Goal: Transaction & Acquisition: Purchase product/service

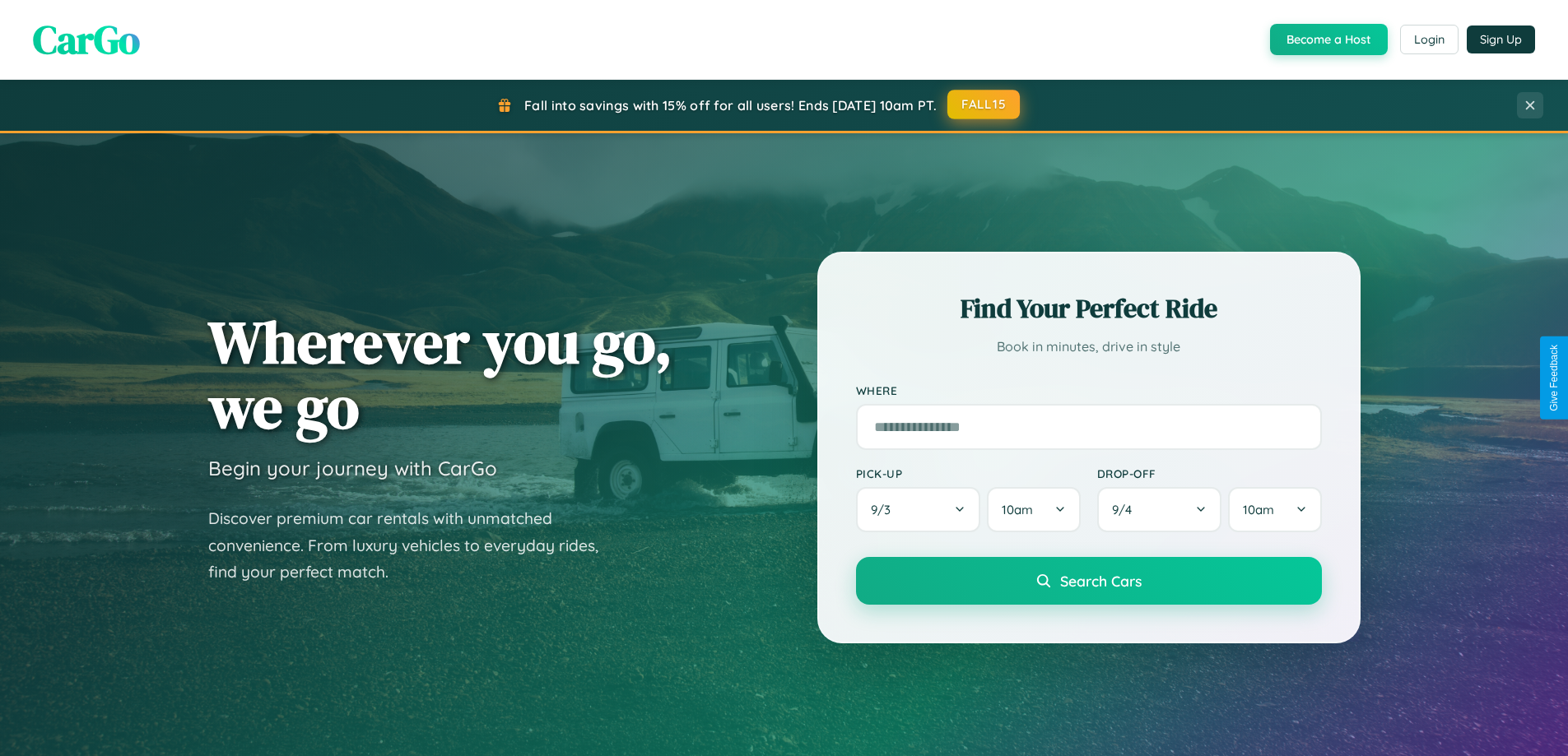
click at [985, 104] on button "FALL15" at bounding box center [984, 104] width 72 height 29
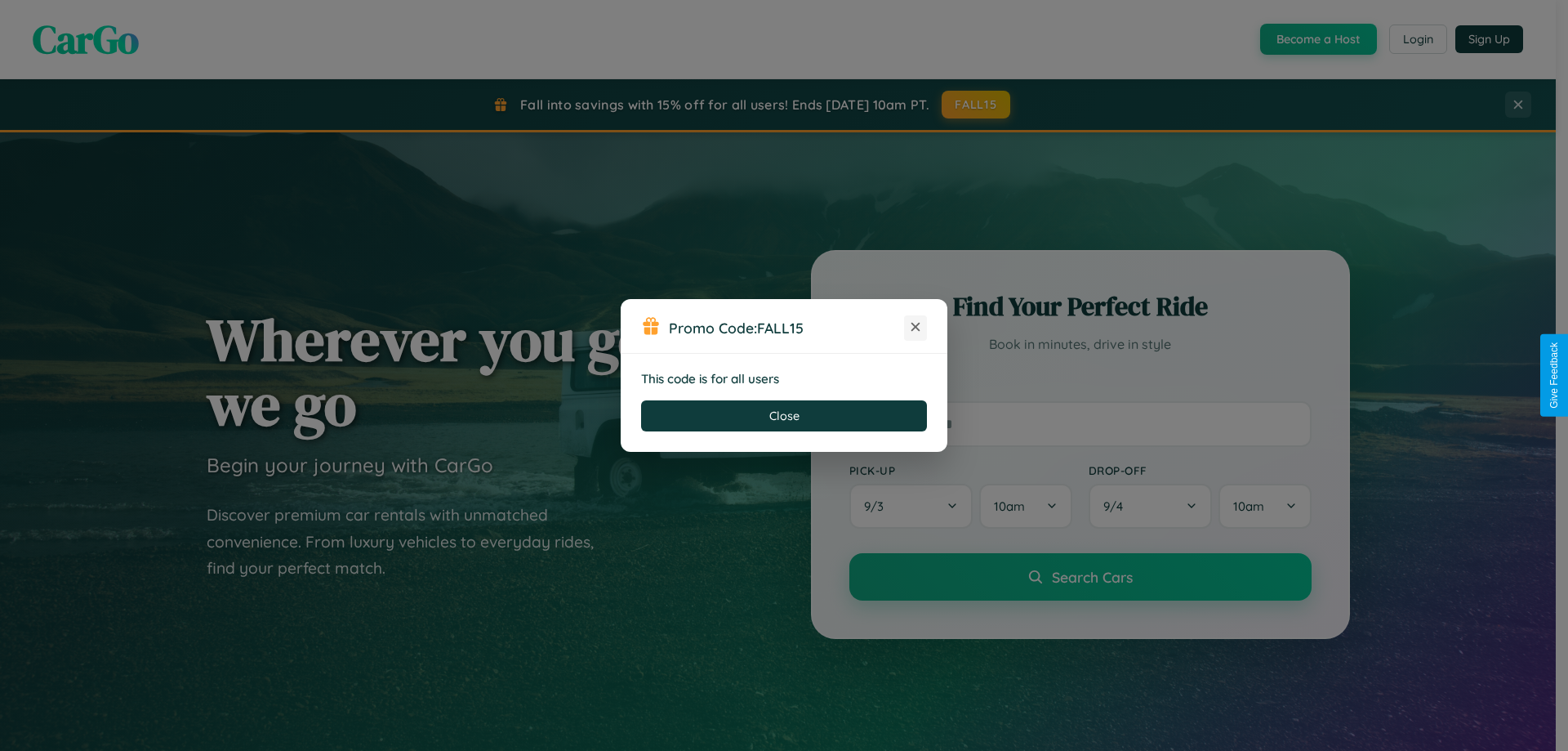
click at [916, 327] on icon at bounding box center [916, 326] width 16 height 16
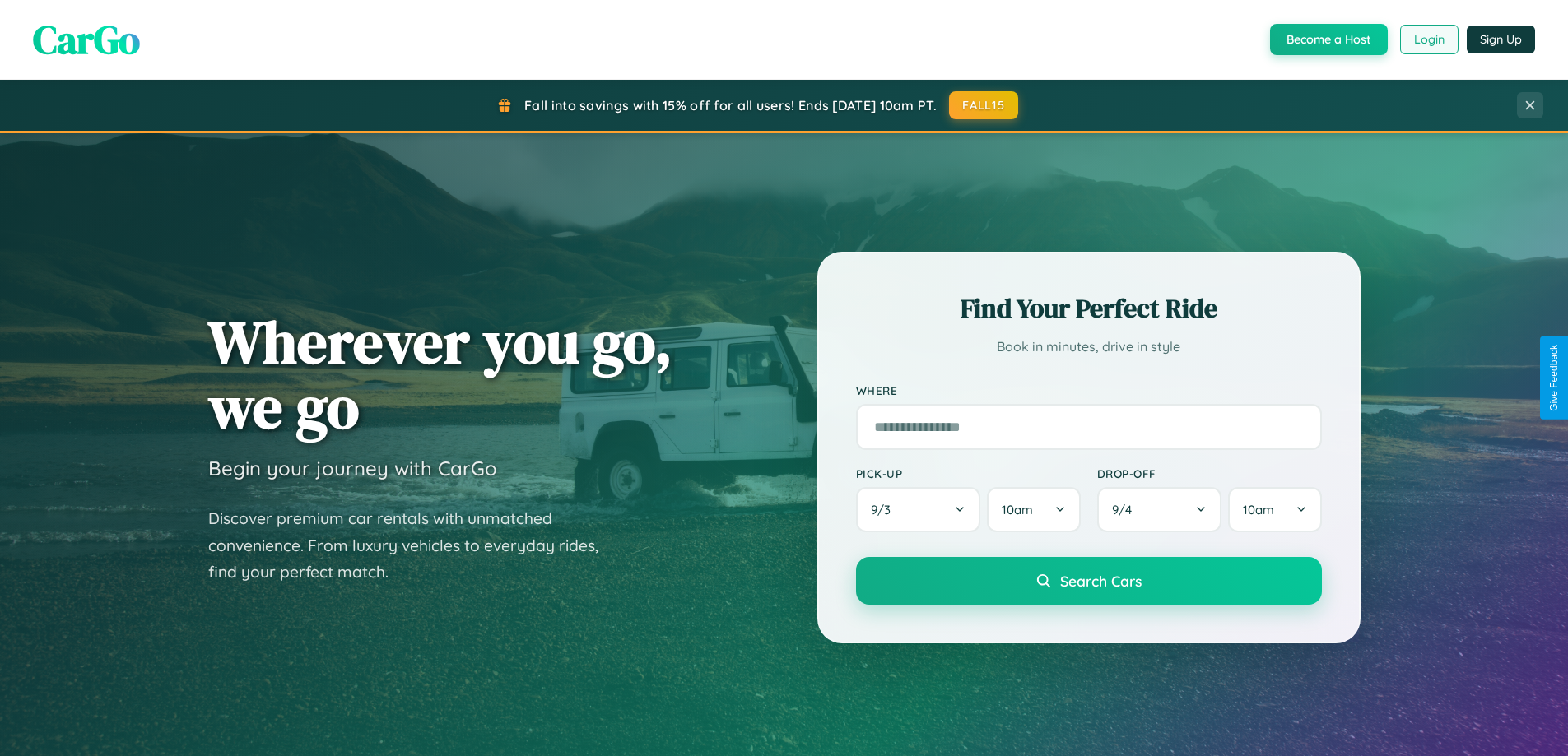
click at [1428, 40] on button "Login" at bounding box center [1430, 39] width 59 height 29
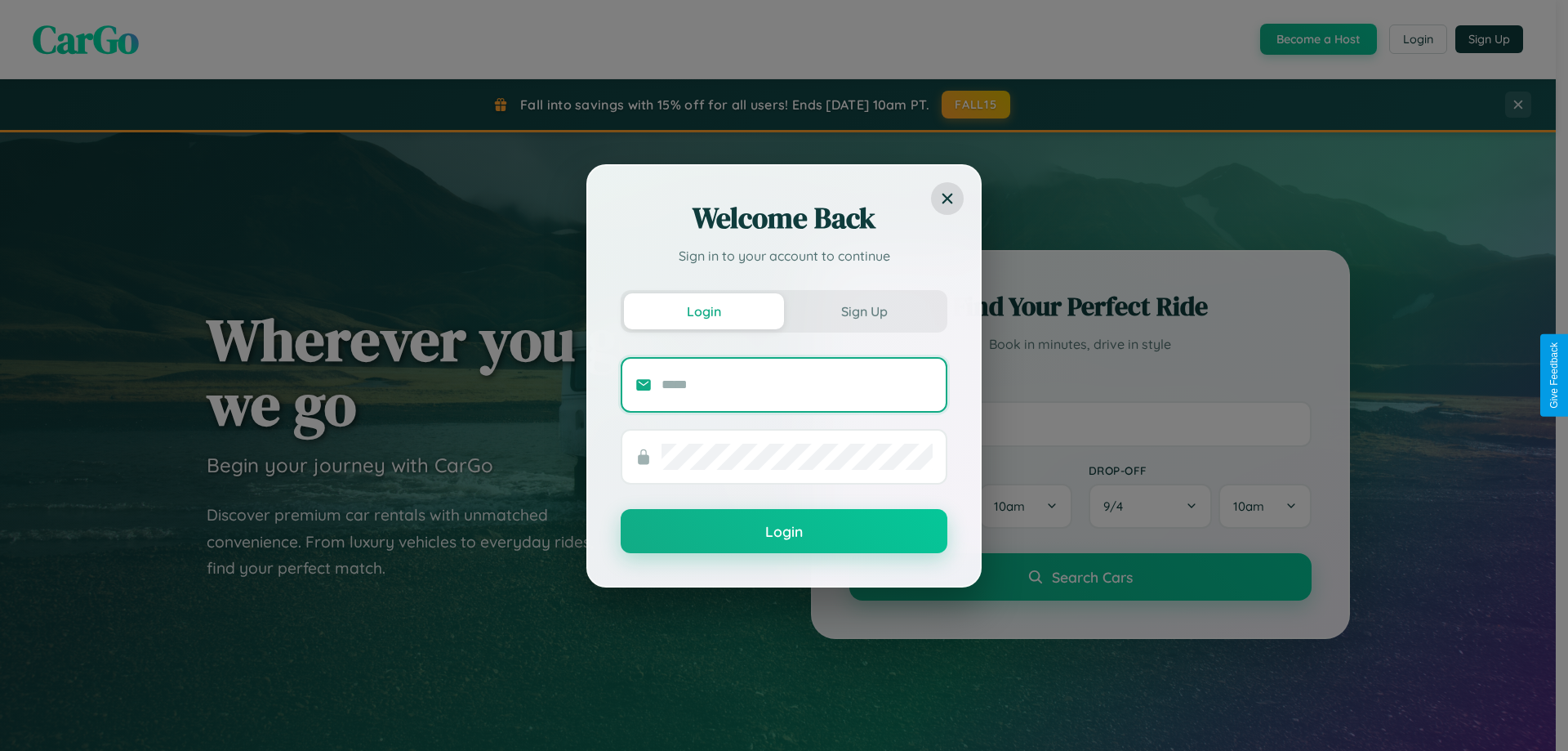
click at [798, 384] on input "text" at bounding box center [798, 385] width 272 height 26
type input "**********"
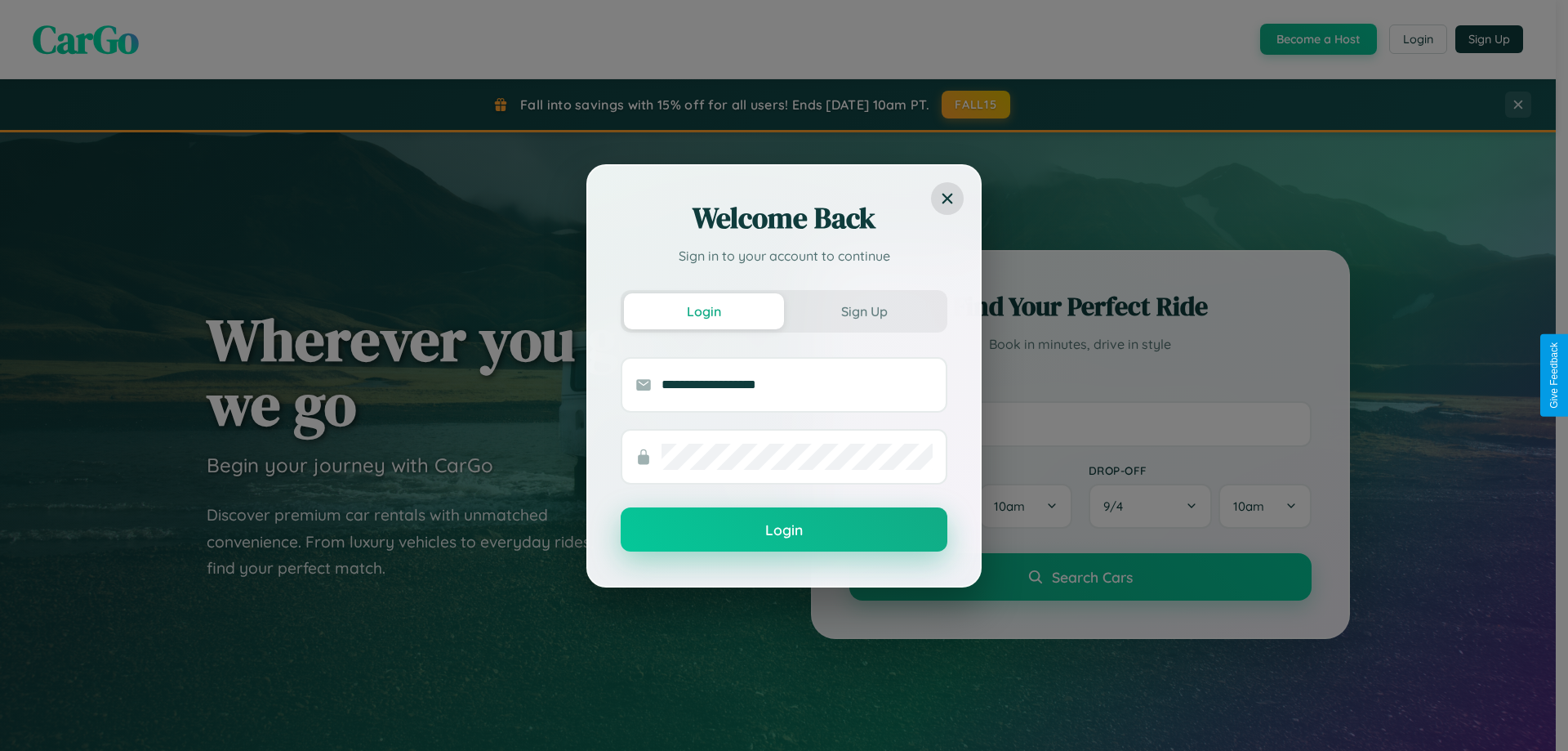
click at [784, 530] on button "Login" at bounding box center [784, 529] width 327 height 44
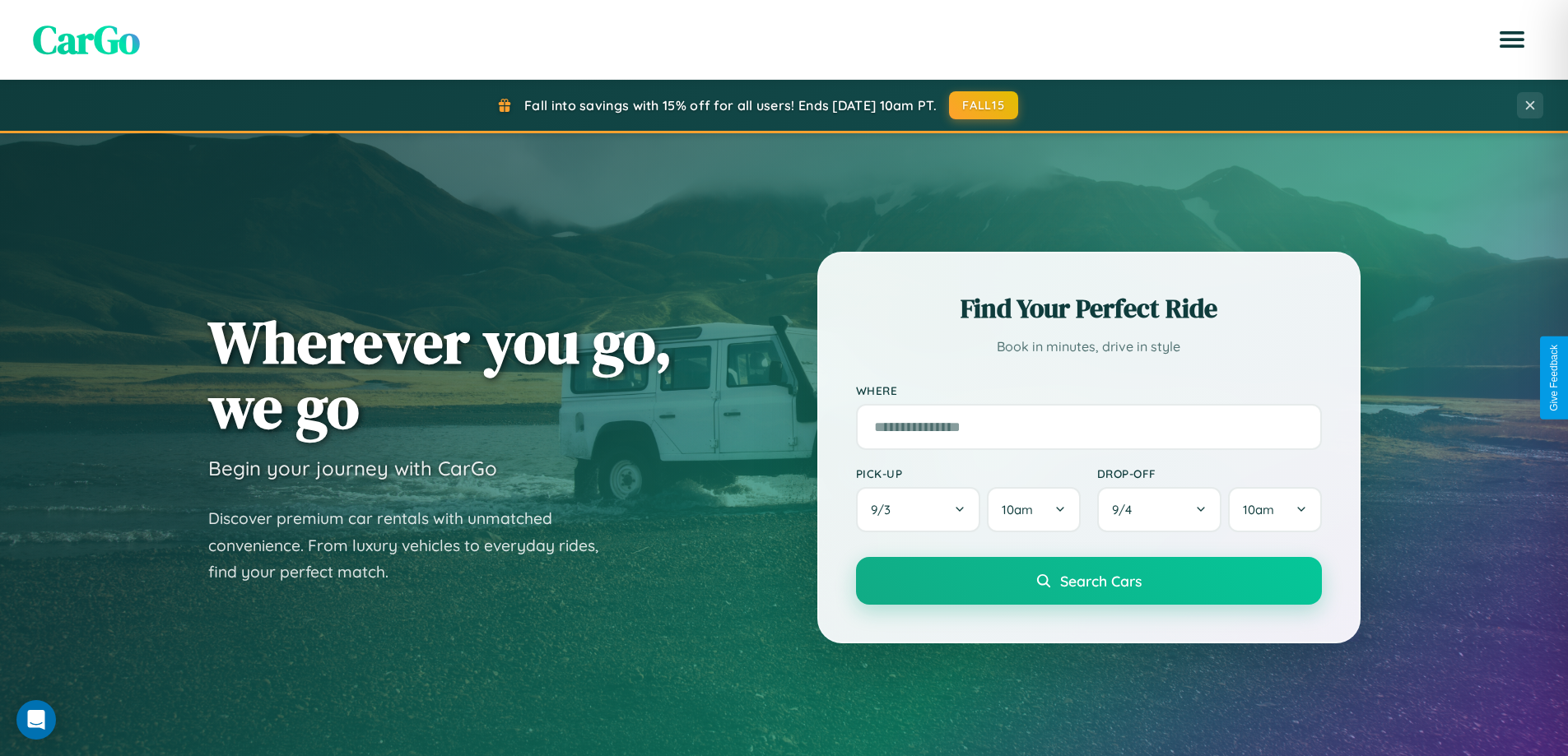
scroll to position [48, 0]
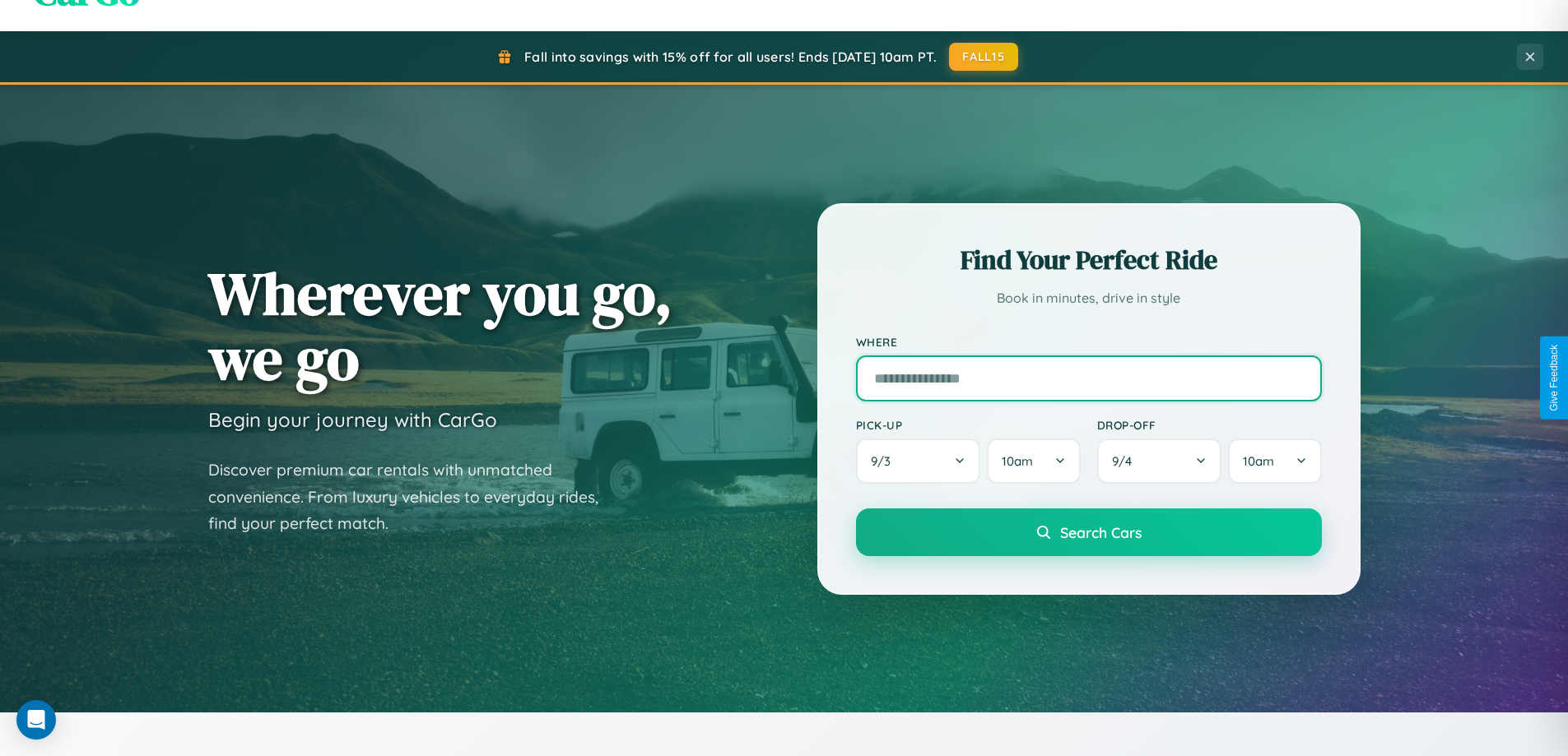
click at [1088, 378] on input "text" at bounding box center [1089, 378] width 466 height 47
type input "**********"
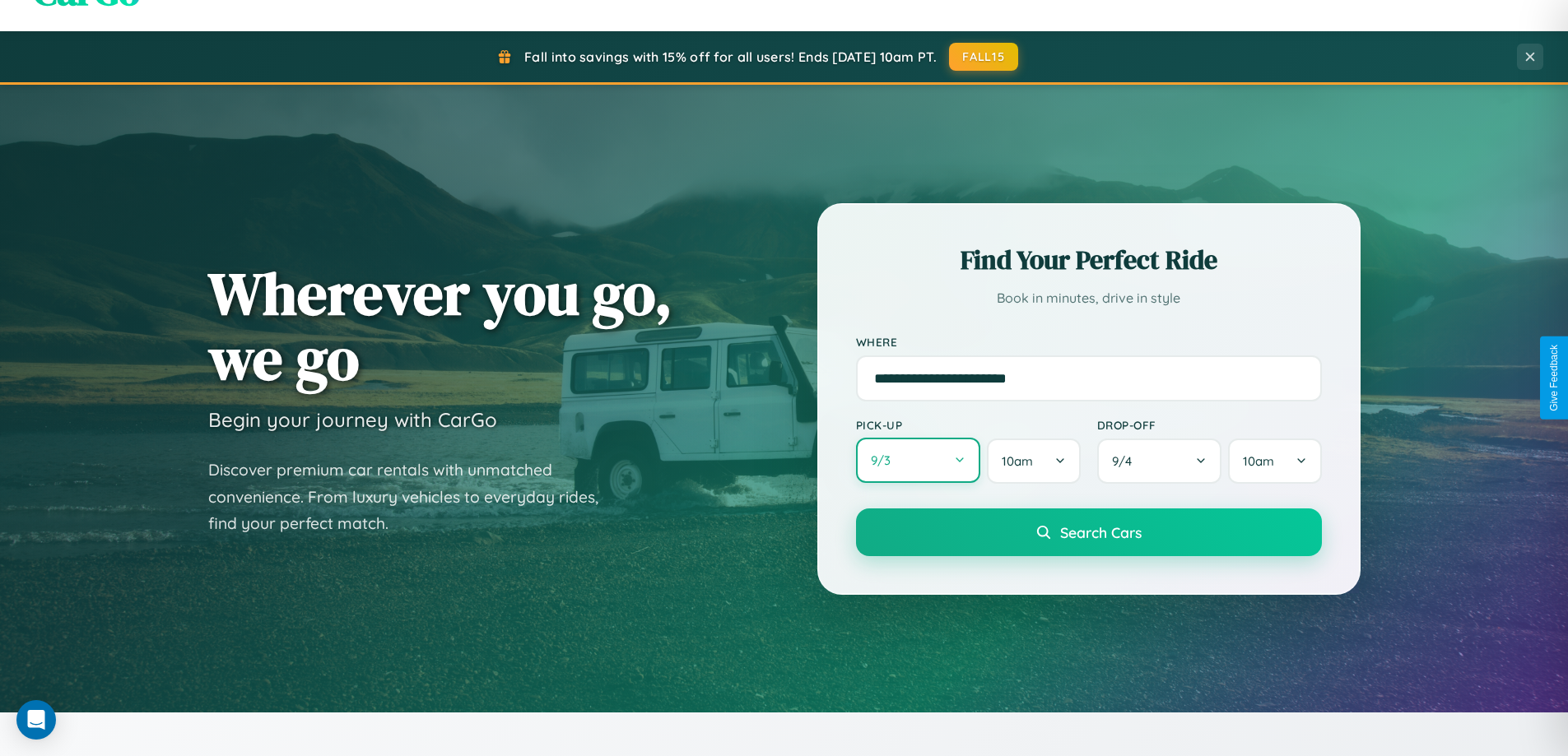
click at [918, 461] on button "9 / 3" at bounding box center [919, 461] width 125 height 46
select select "*"
select select "****"
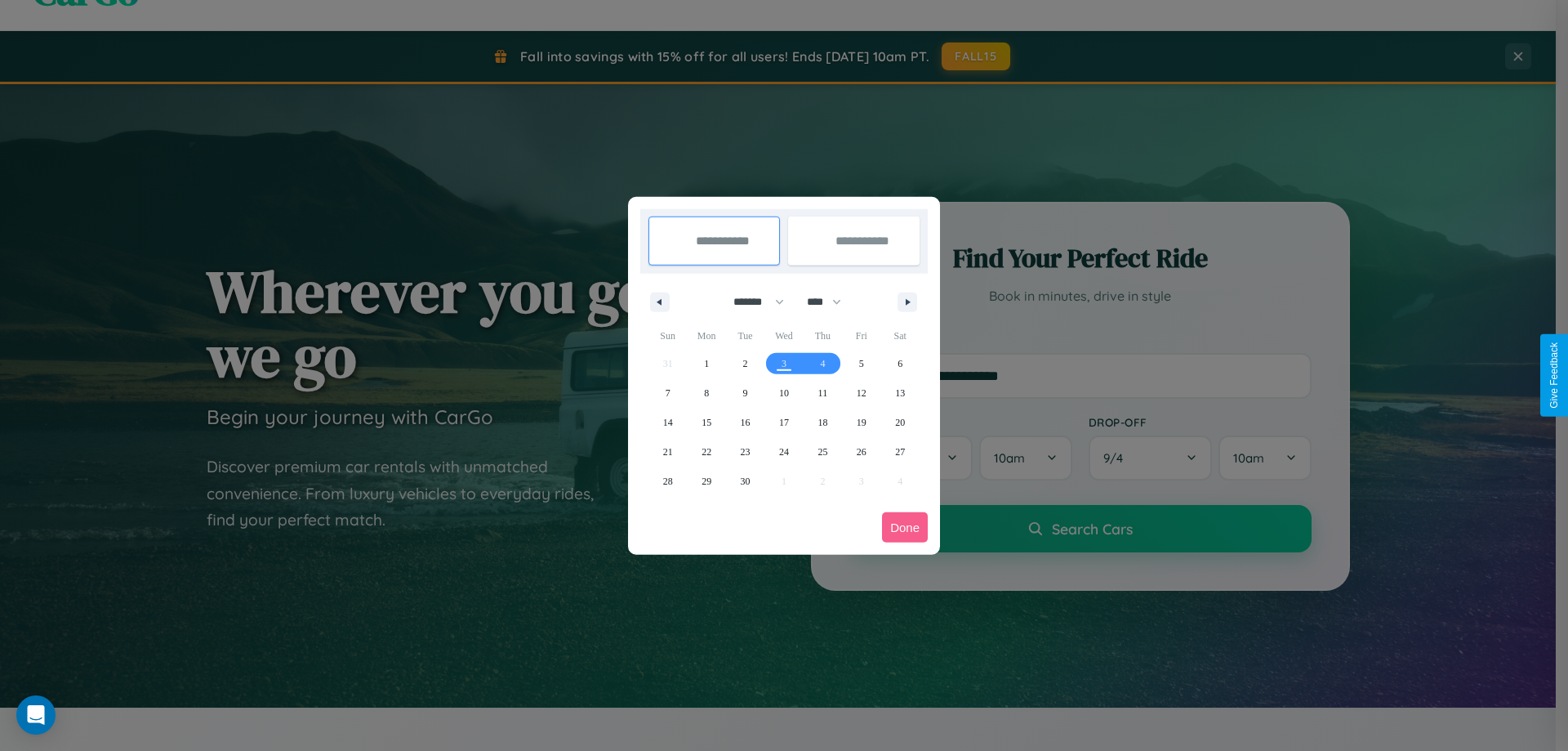
drag, startPoint x: 751, startPoint y: 302, endPoint x: 784, endPoint y: 327, distance: 41.4
click at [751, 302] on select "******* ******** ***** ***** *** **** **** ****** ********* ******* ******** **…" at bounding box center [756, 302] width 70 height 27
select select "*"
click at [832, 302] on select "**** **** **** **** **** **** **** **** **** **** **** **** **** **** **** ****…" at bounding box center [823, 302] width 49 height 27
select select "****"
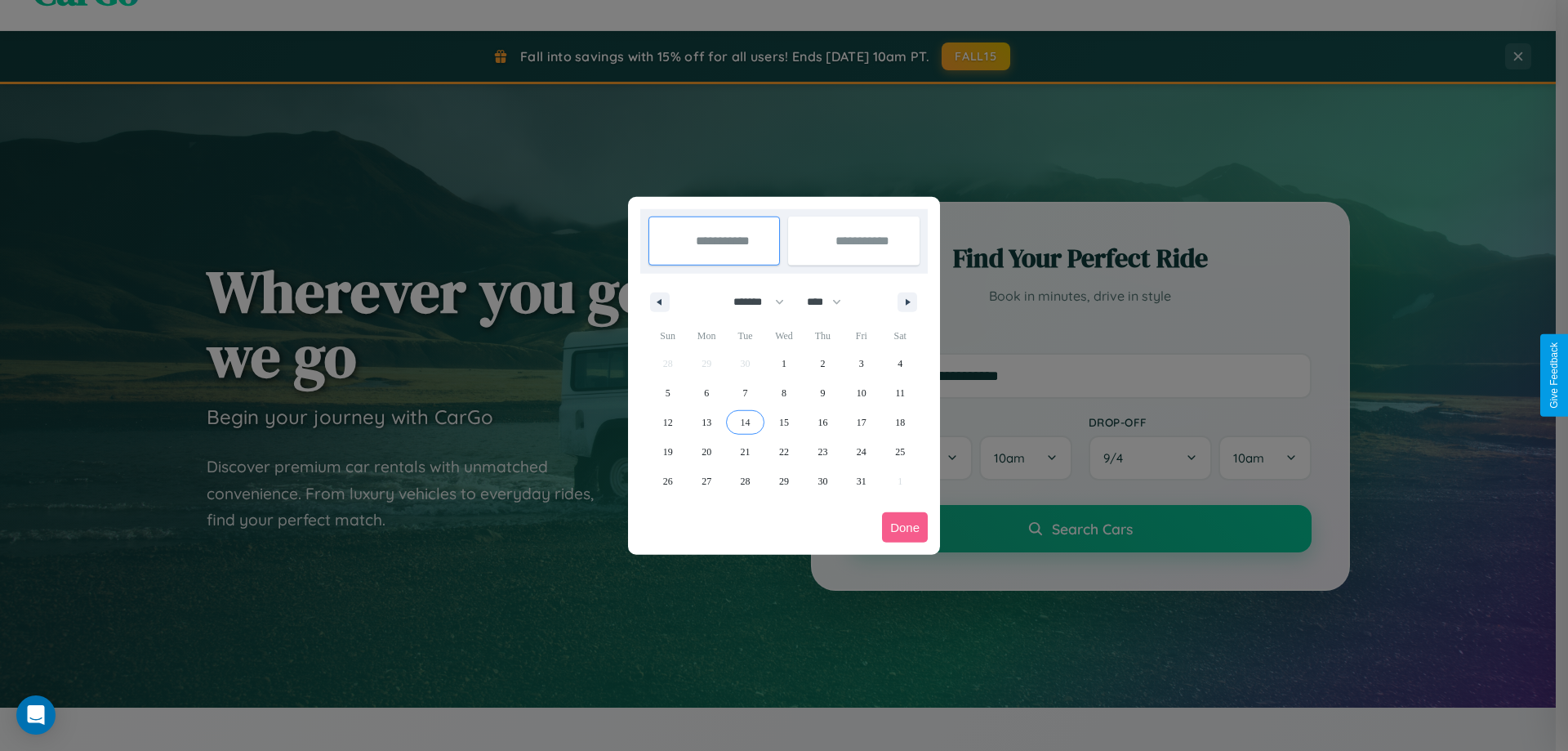
click at [745, 422] on span "14" at bounding box center [746, 422] width 9 height 29
type input "**********"
click at [900, 422] on span "18" at bounding box center [900, 422] width 9 height 29
type input "**********"
click at [905, 527] on button "Done" at bounding box center [905, 527] width 46 height 30
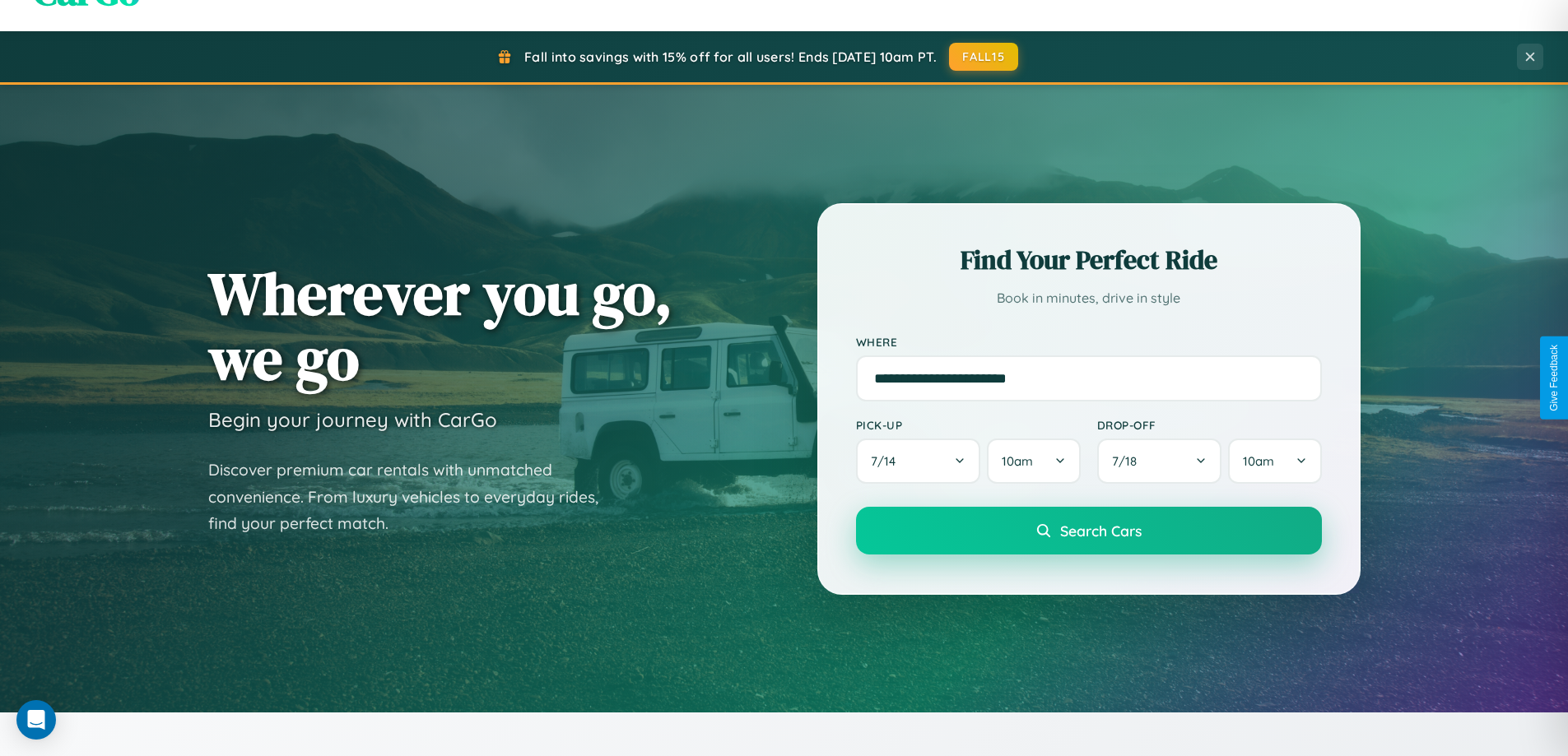
click at [1088, 531] on span "Search Cars" at bounding box center [1101, 530] width 82 height 18
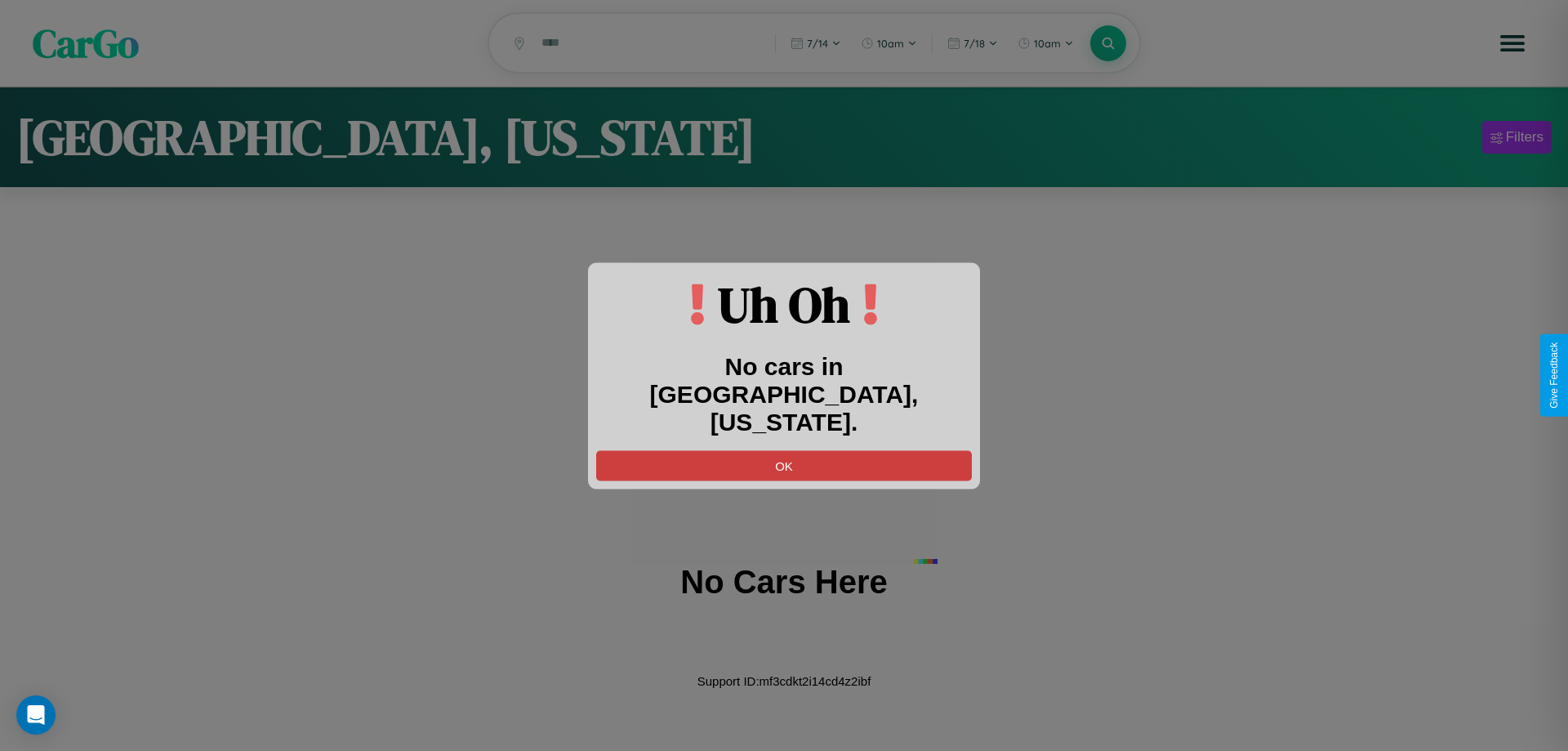
click at [784, 451] on button "OK" at bounding box center [784, 465] width 376 height 30
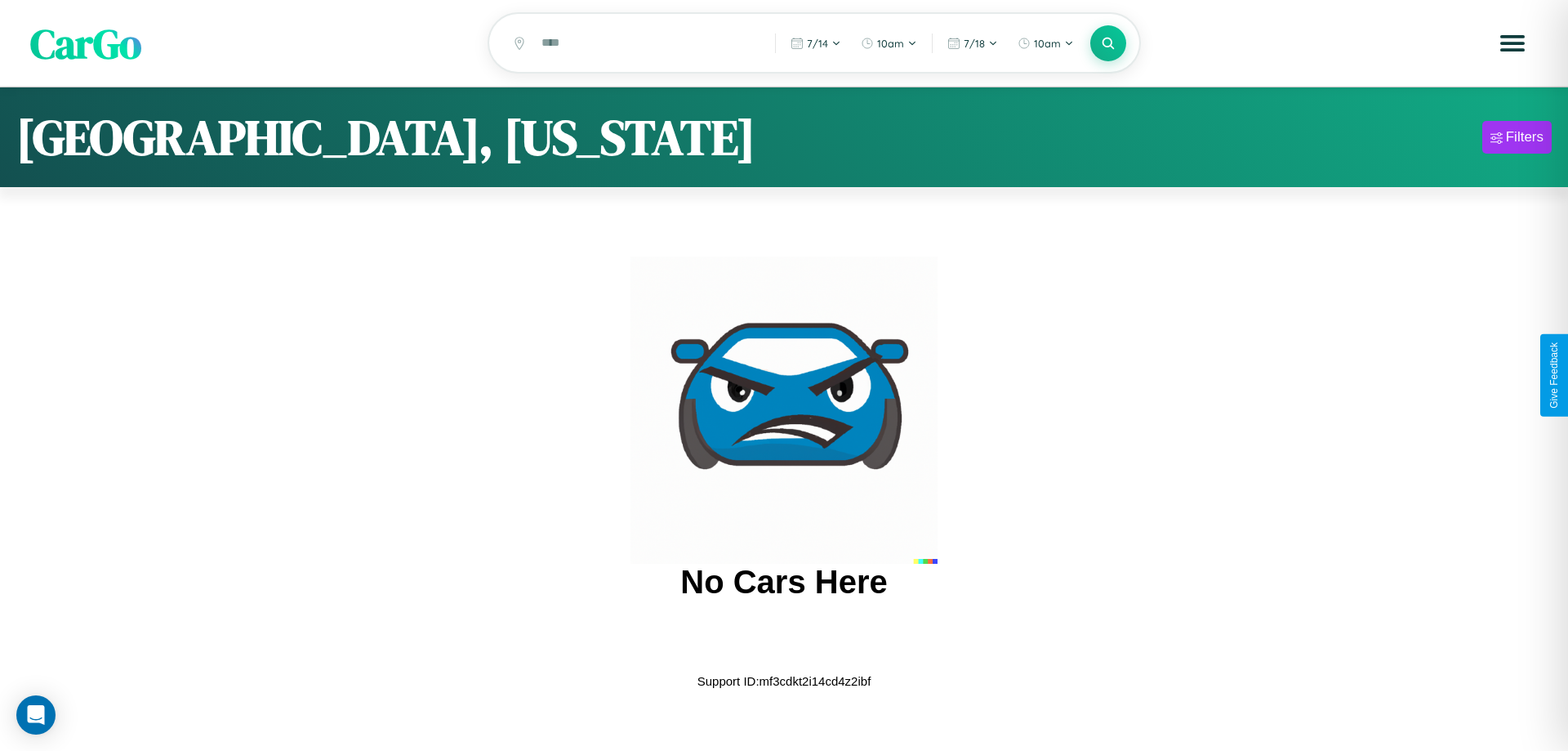
click at [86, 44] on span "CarGo" at bounding box center [86, 43] width 111 height 57
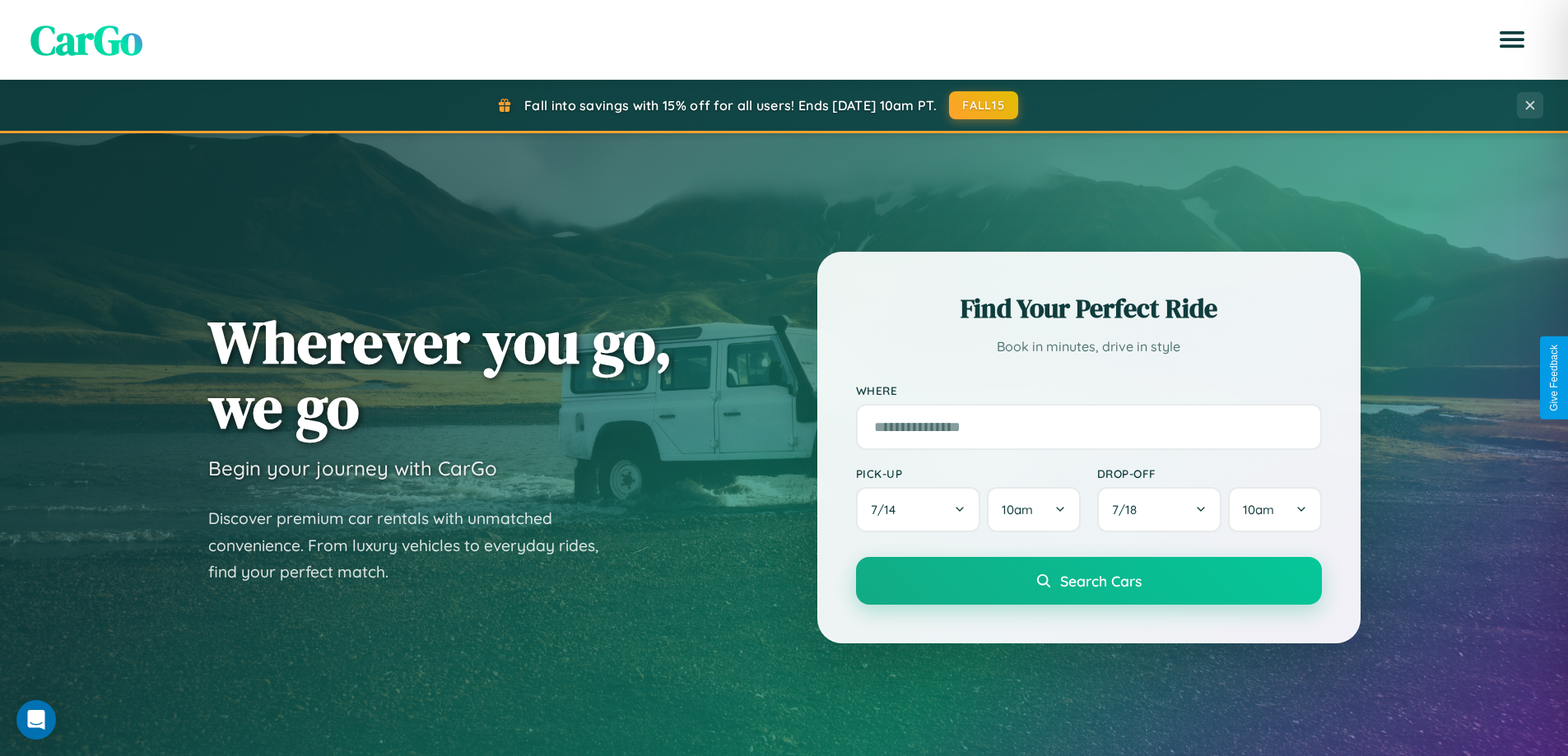
scroll to position [709, 0]
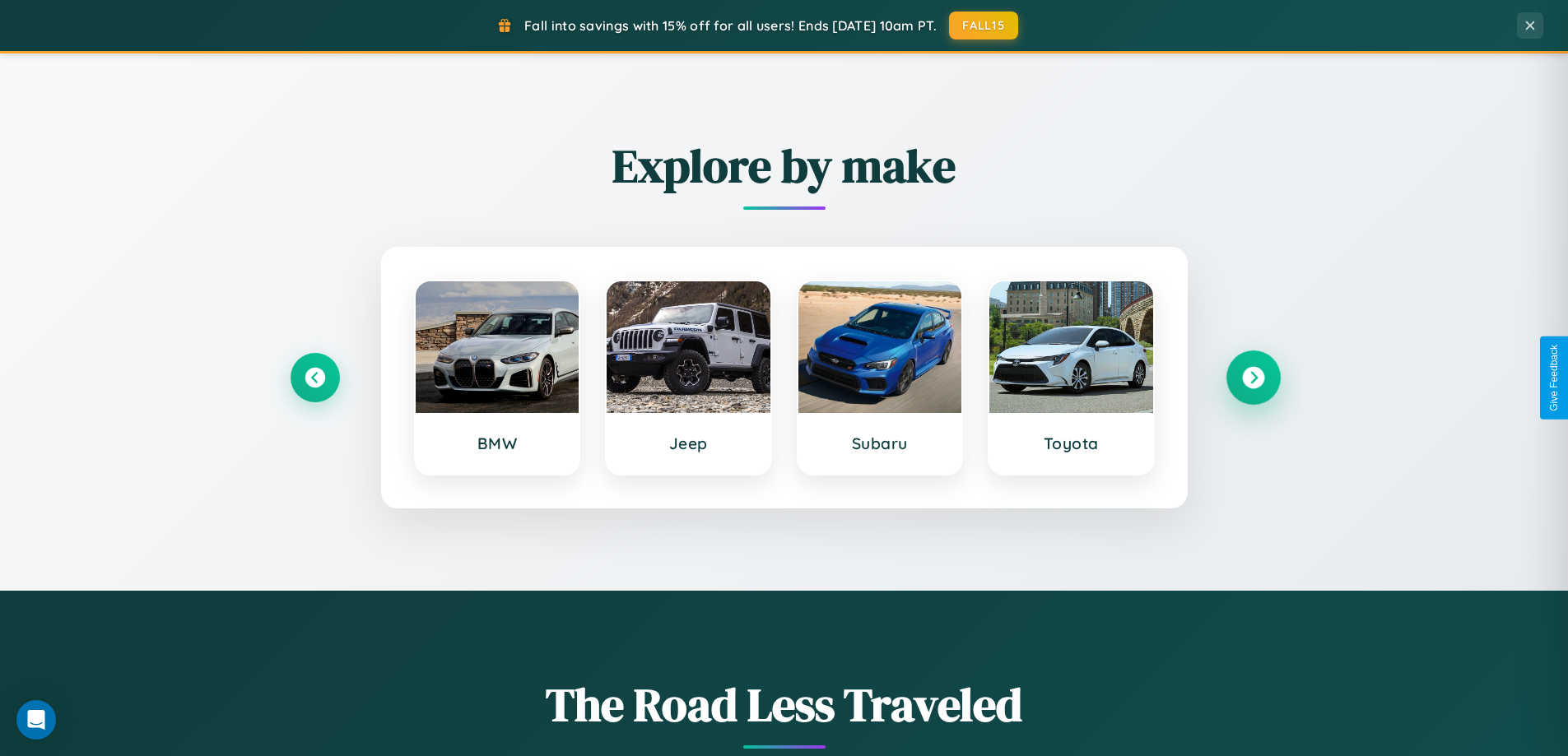
click at [1253, 378] on icon at bounding box center [1252, 377] width 22 height 22
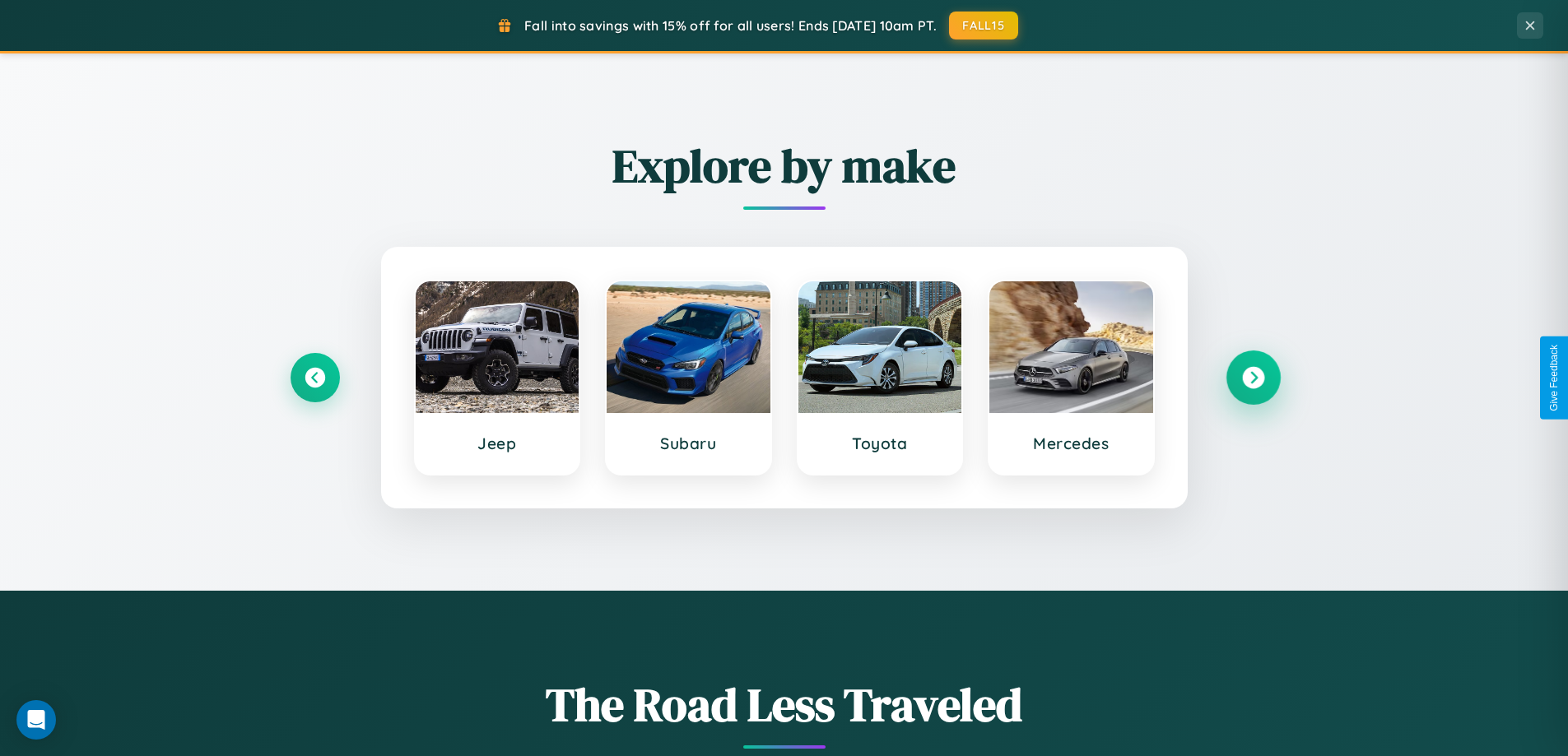
click at [1253, 378] on icon at bounding box center [1252, 377] width 22 height 22
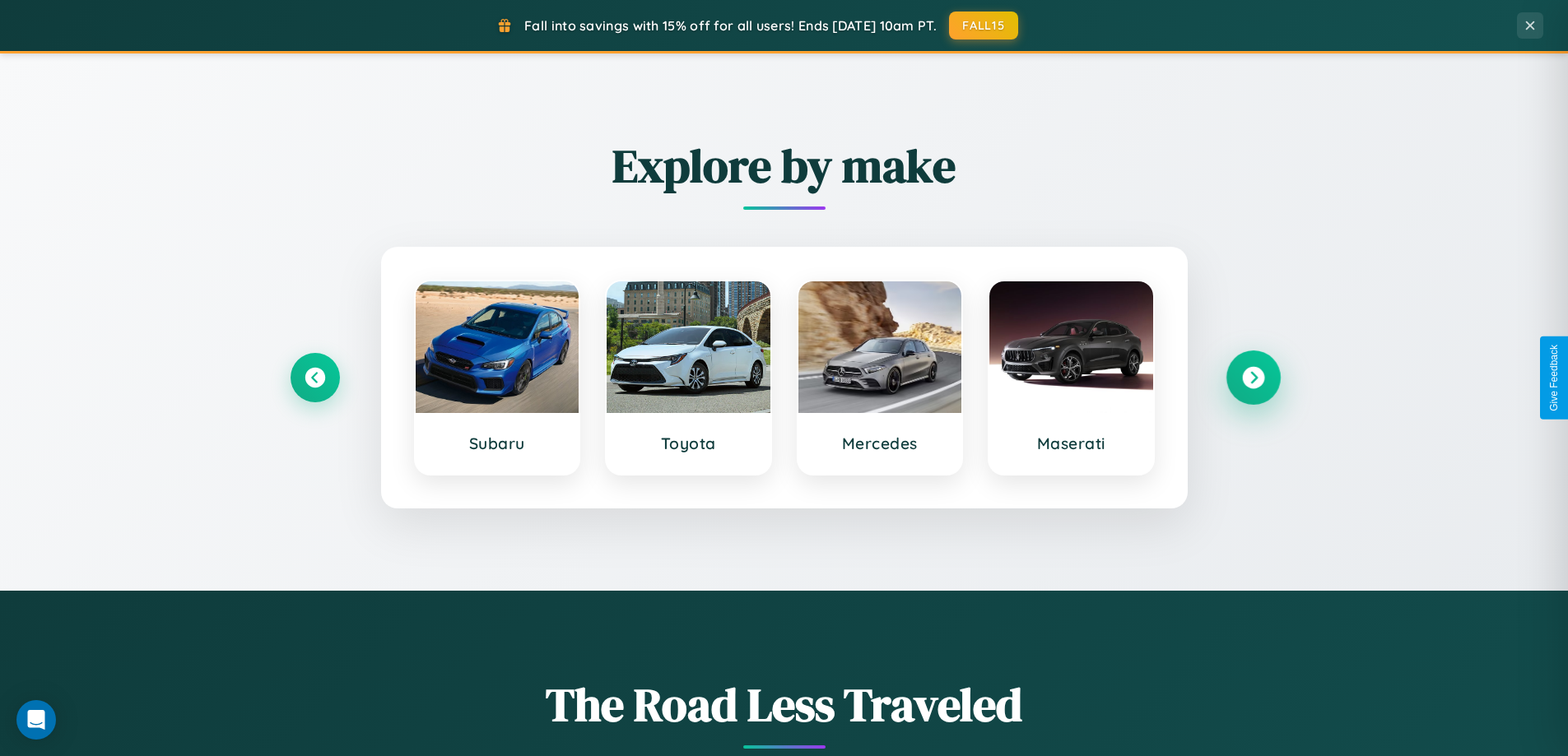
click at [1253, 378] on icon at bounding box center [1252, 377] width 22 height 22
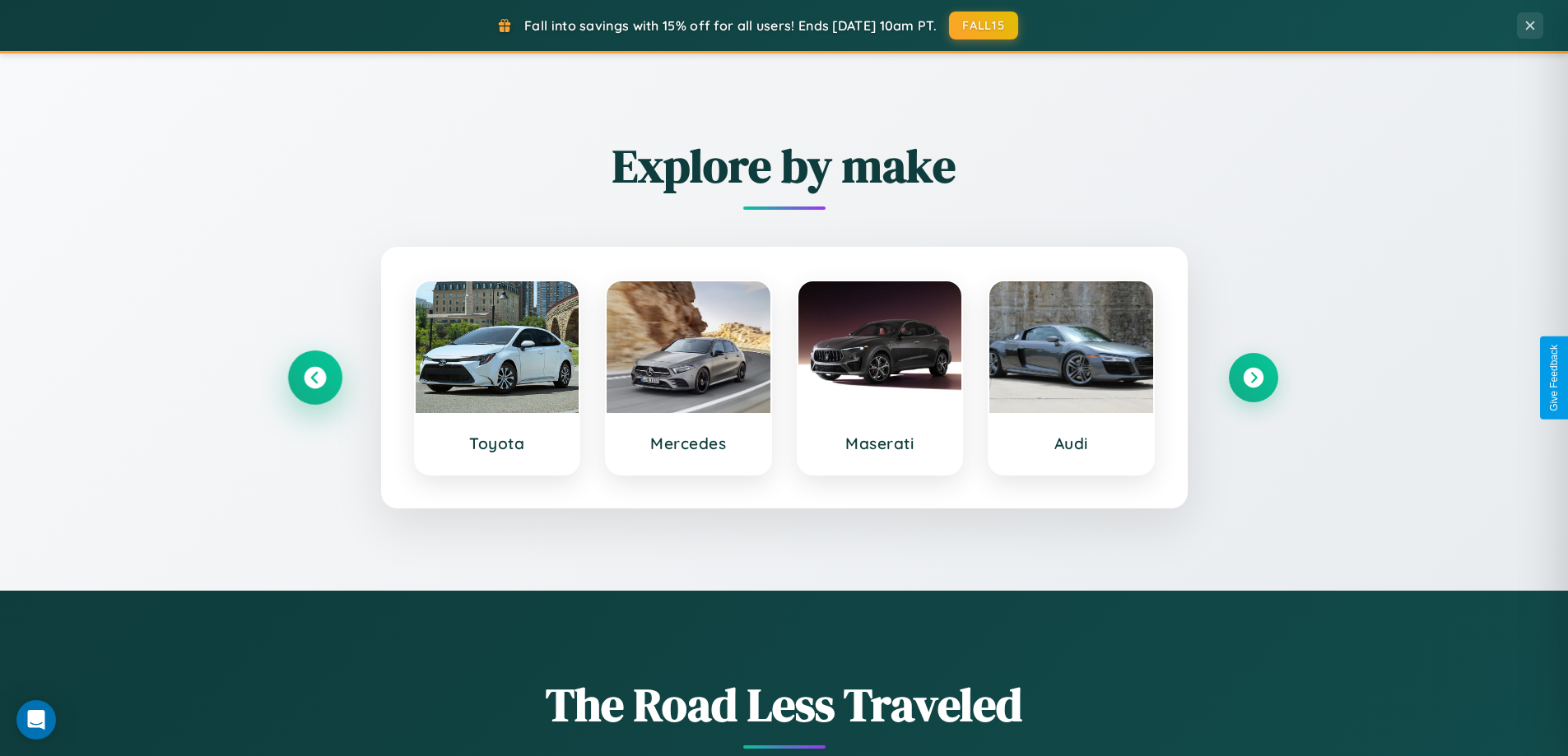
click at [315, 378] on icon at bounding box center [315, 377] width 22 height 22
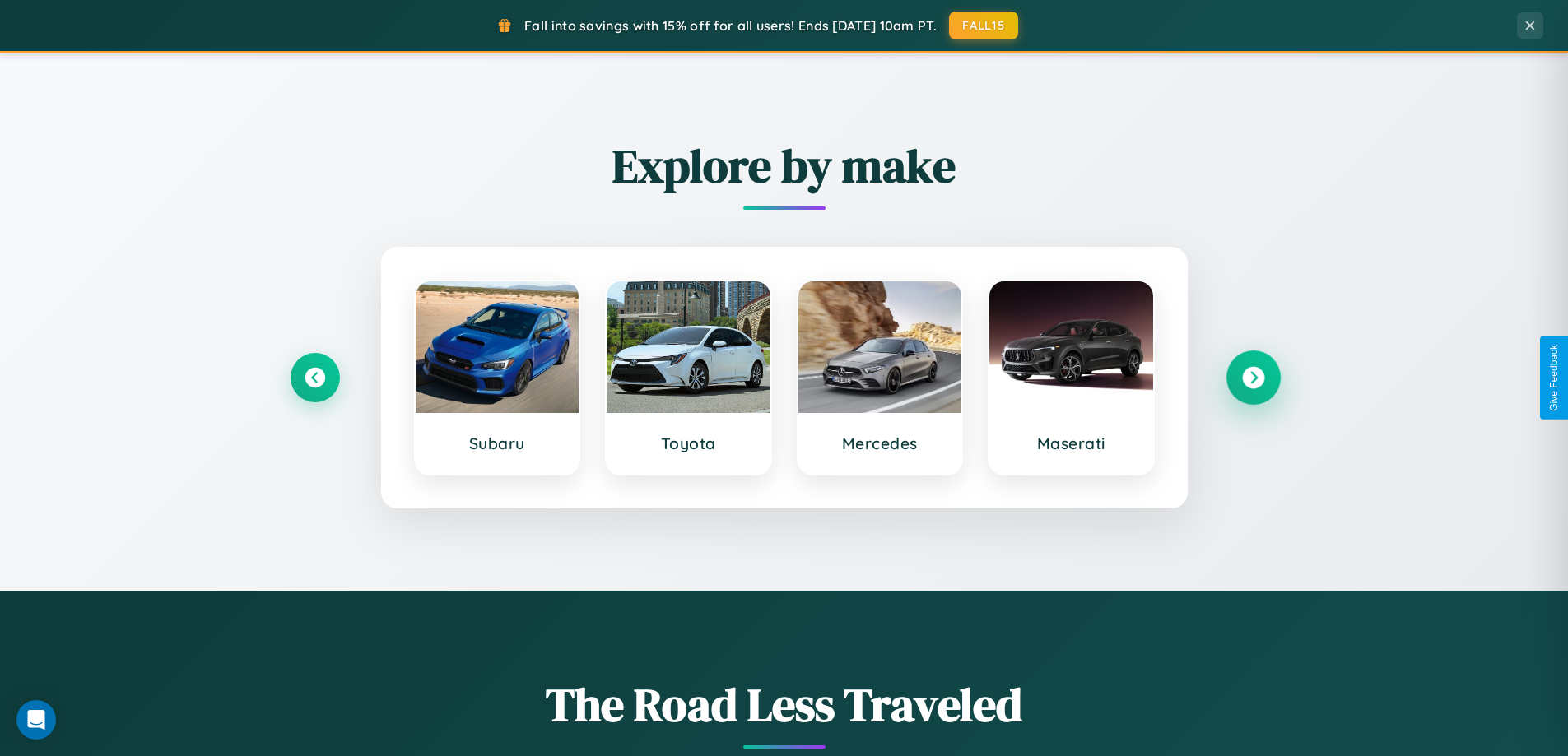
click at [1253, 378] on icon at bounding box center [1252, 377] width 22 height 22
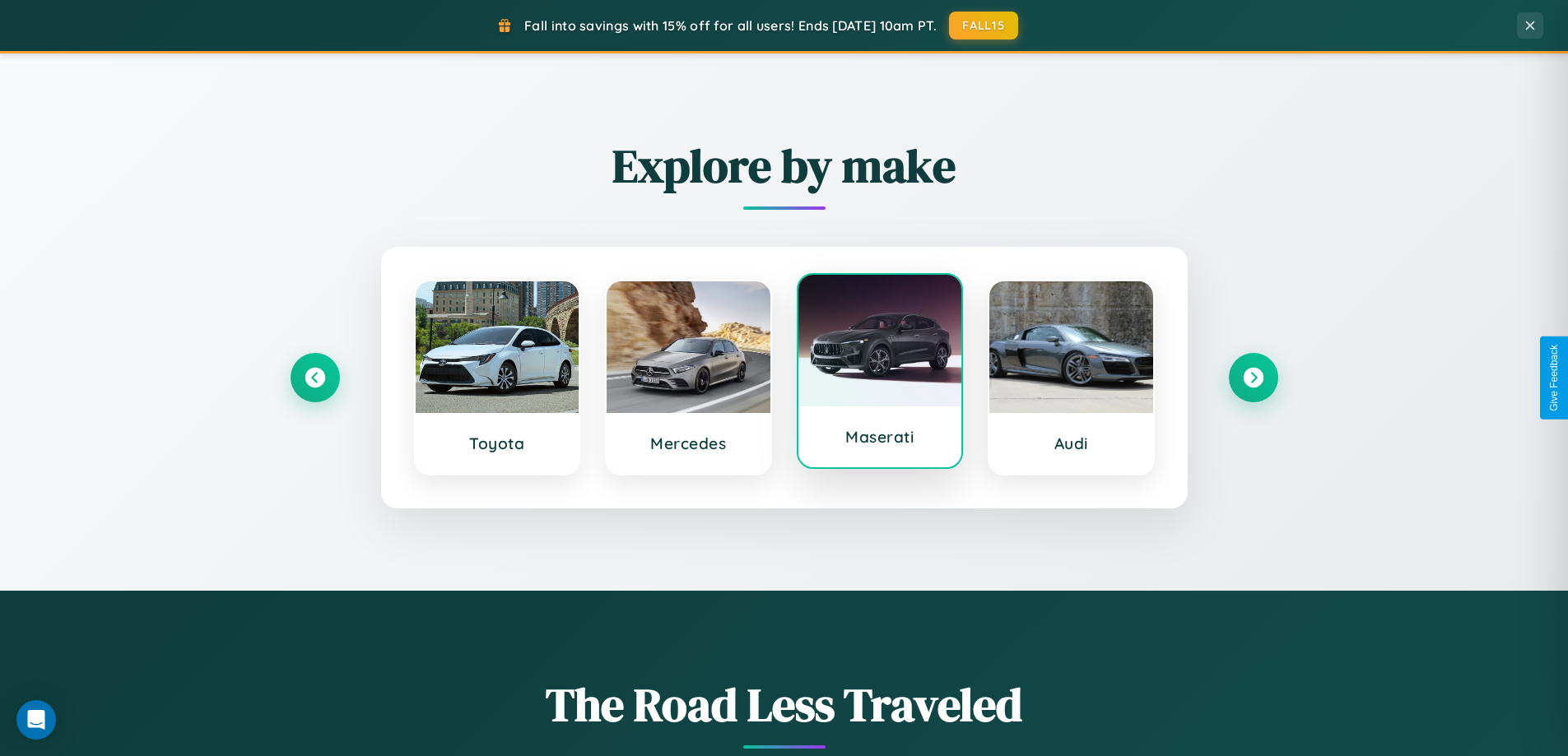
click at [879, 378] on div at bounding box center [880, 340] width 163 height 132
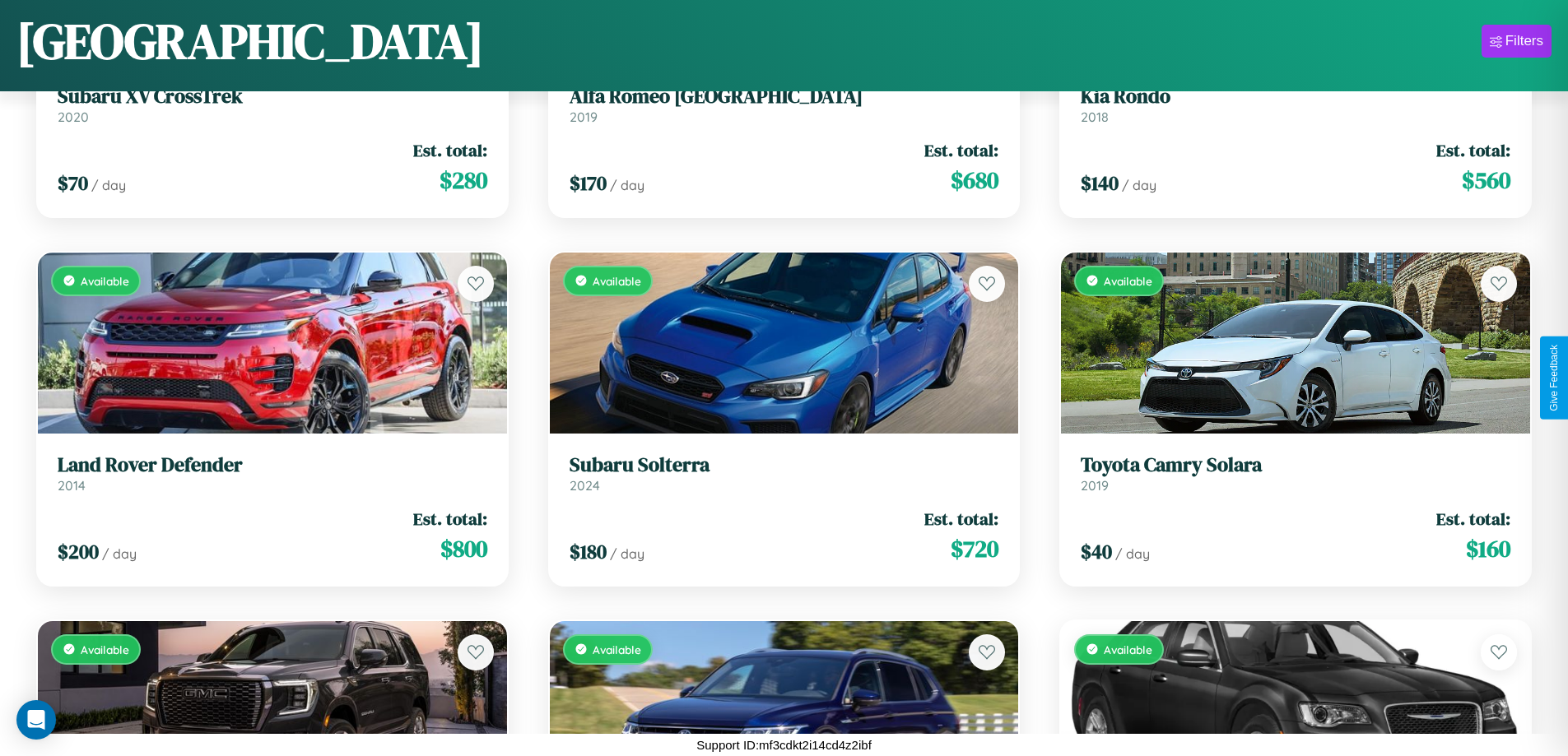
scroll to position [5390, 0]
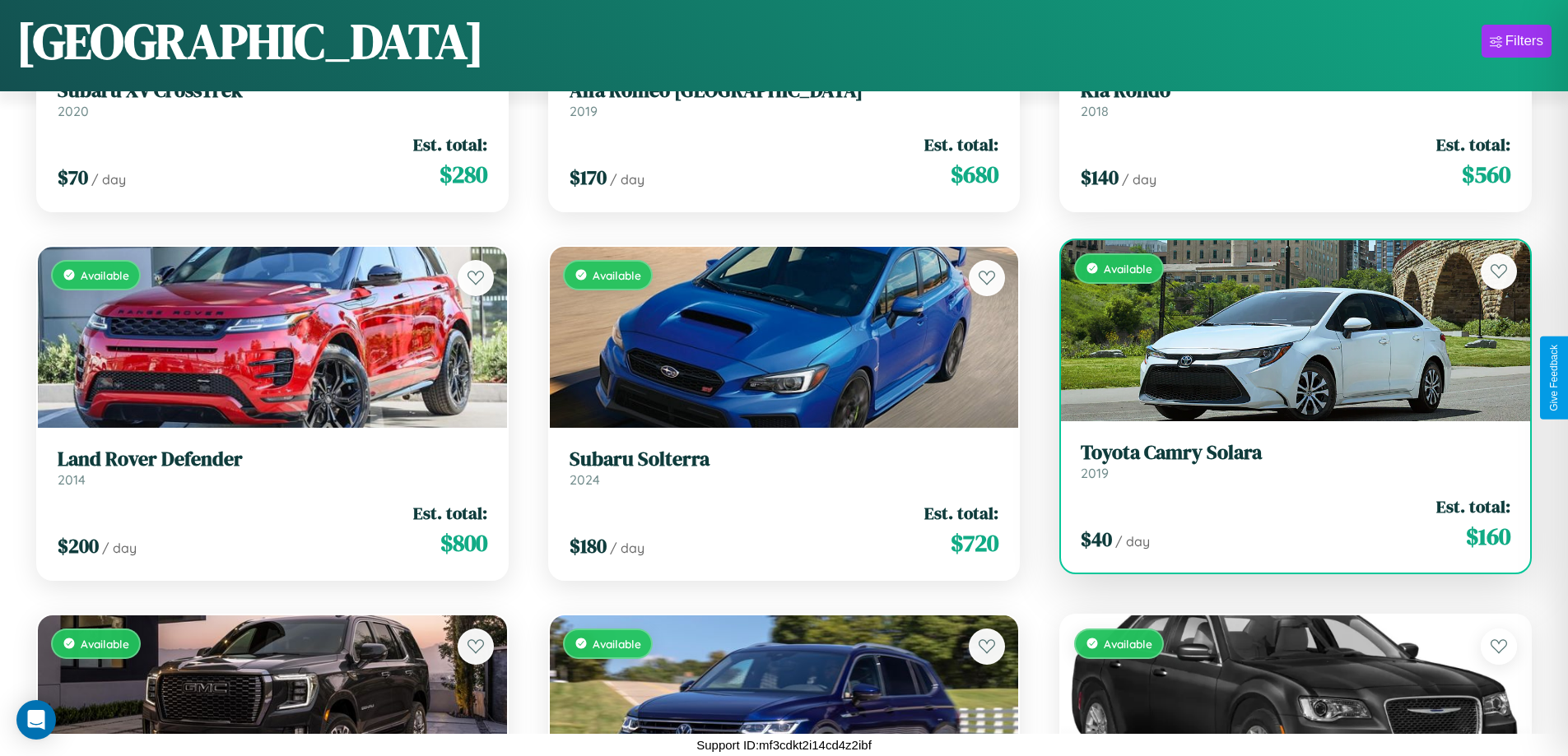
click at [1285, 461] on h3 "Toyota Camry Solara" at bounding box center [1296, 452] width 430 height 24
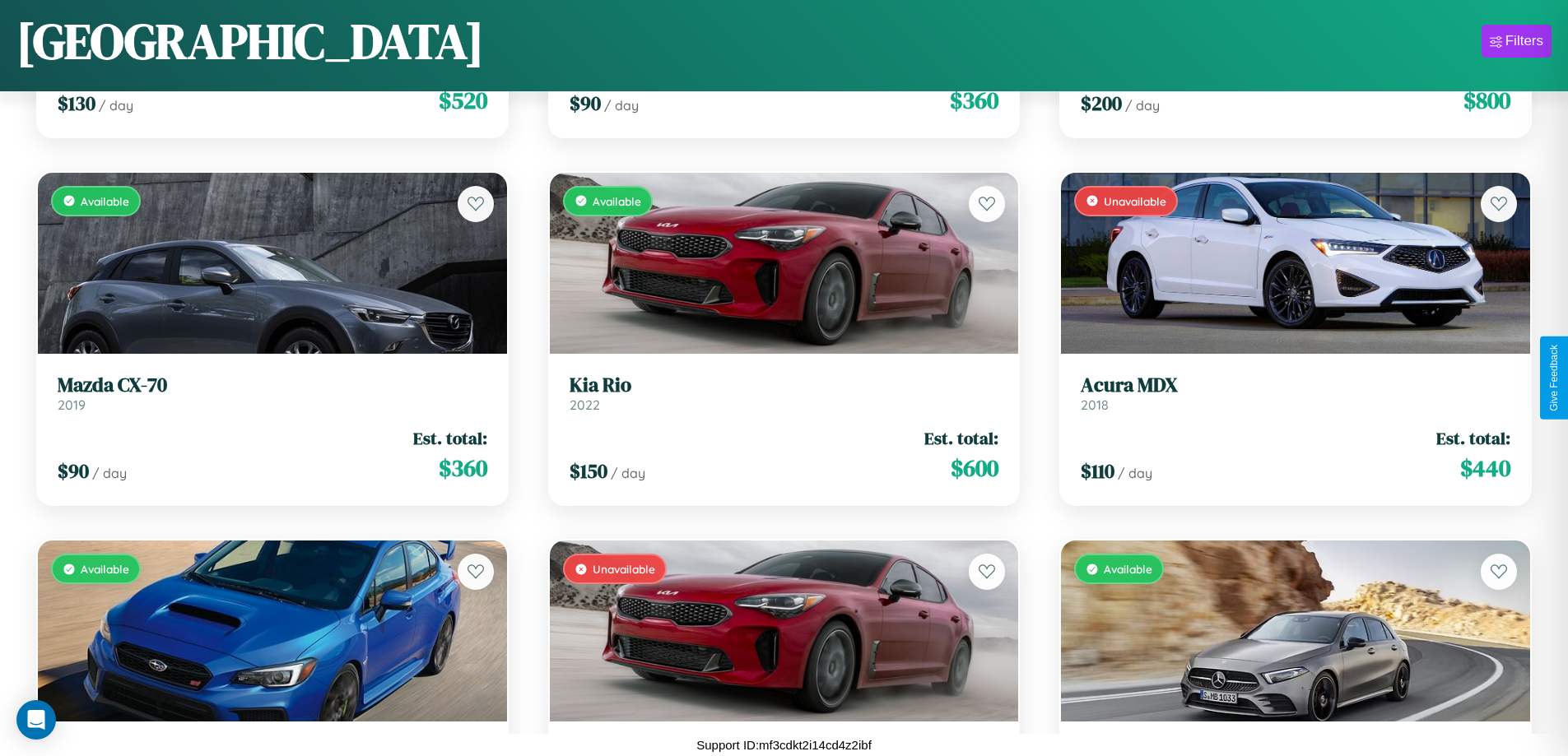
scroll to position [8705, 0]
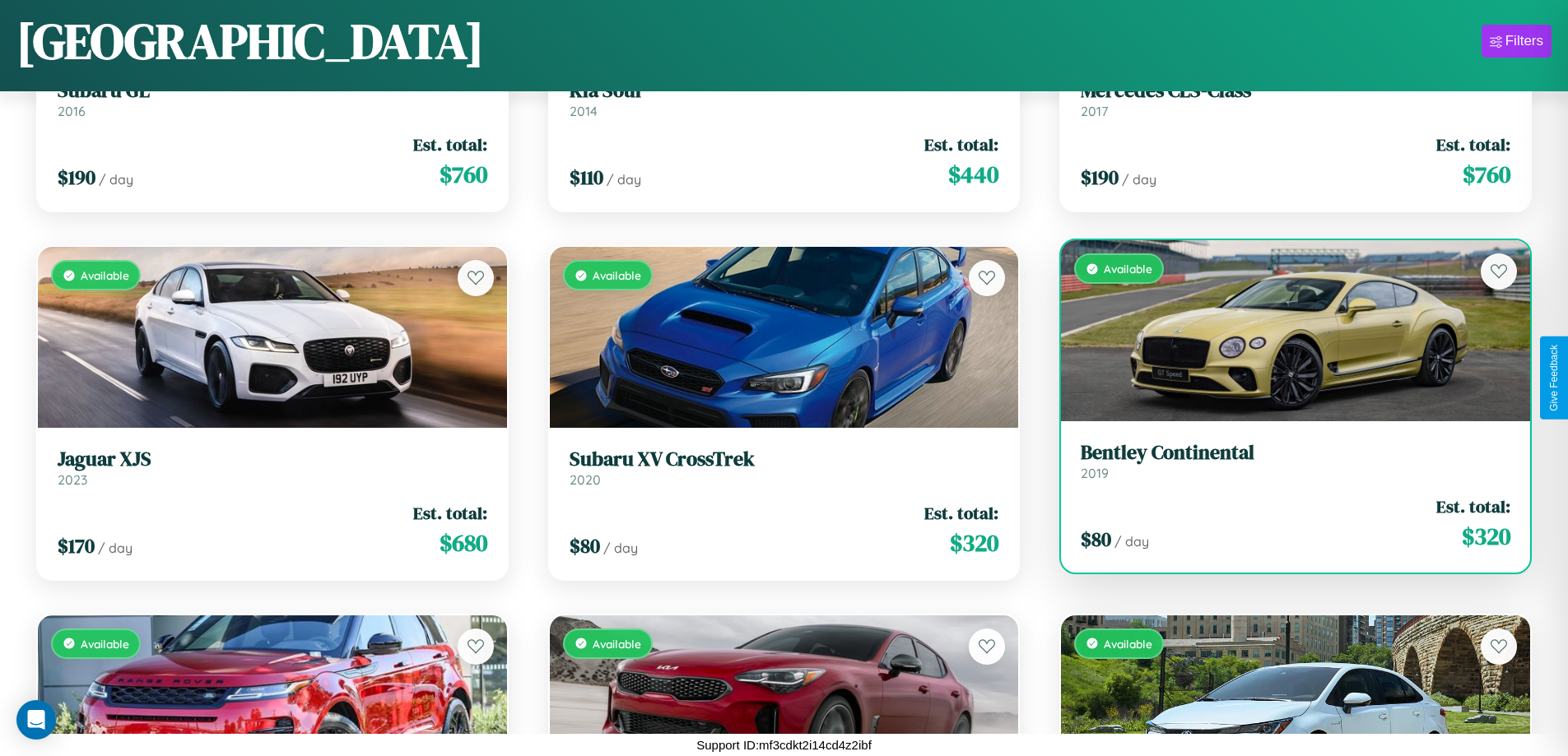
click at [1285, 464] on link "Bentley Continental 2019" at bounding box center [1296, 461] width 430 height 40
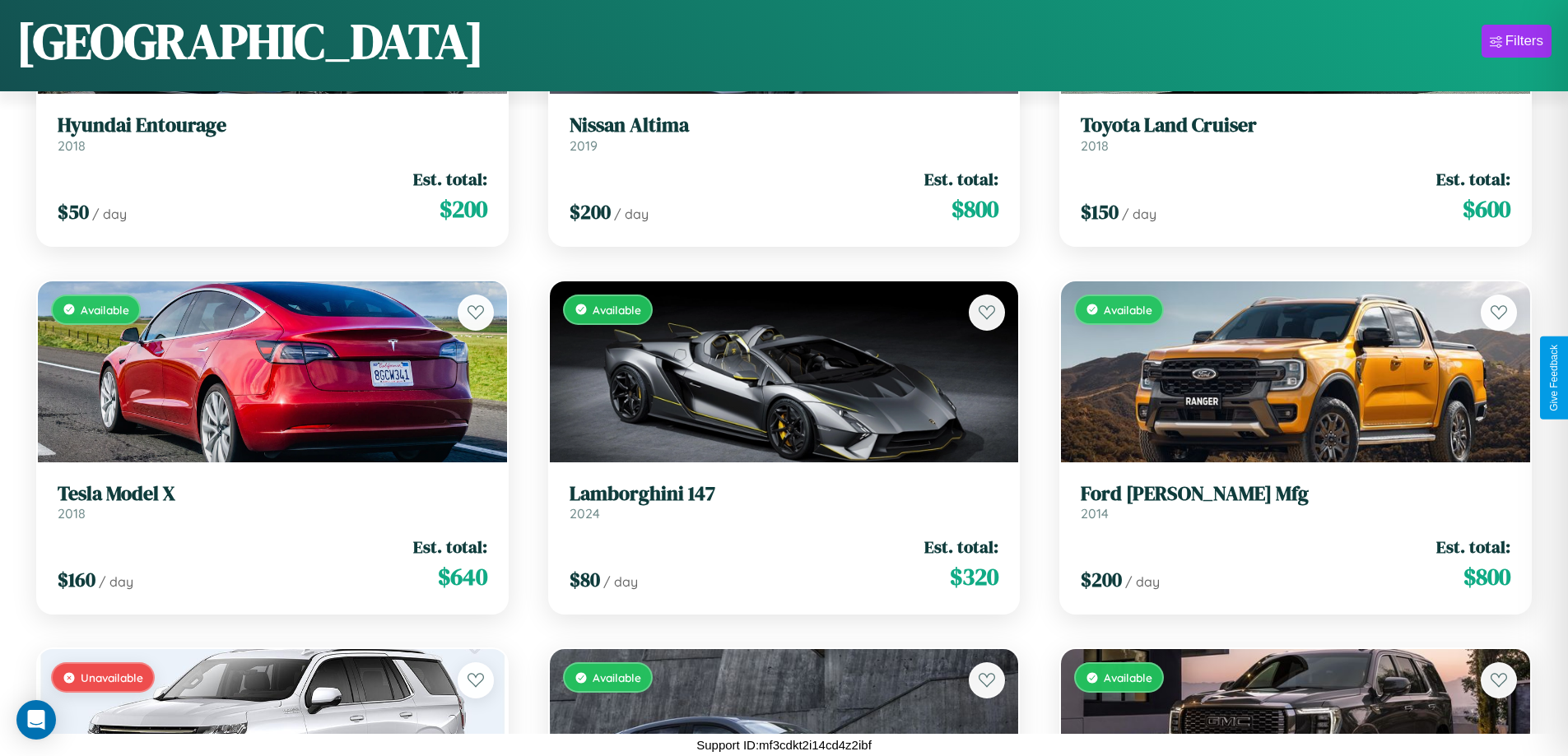
scroll to position [10548, 0]
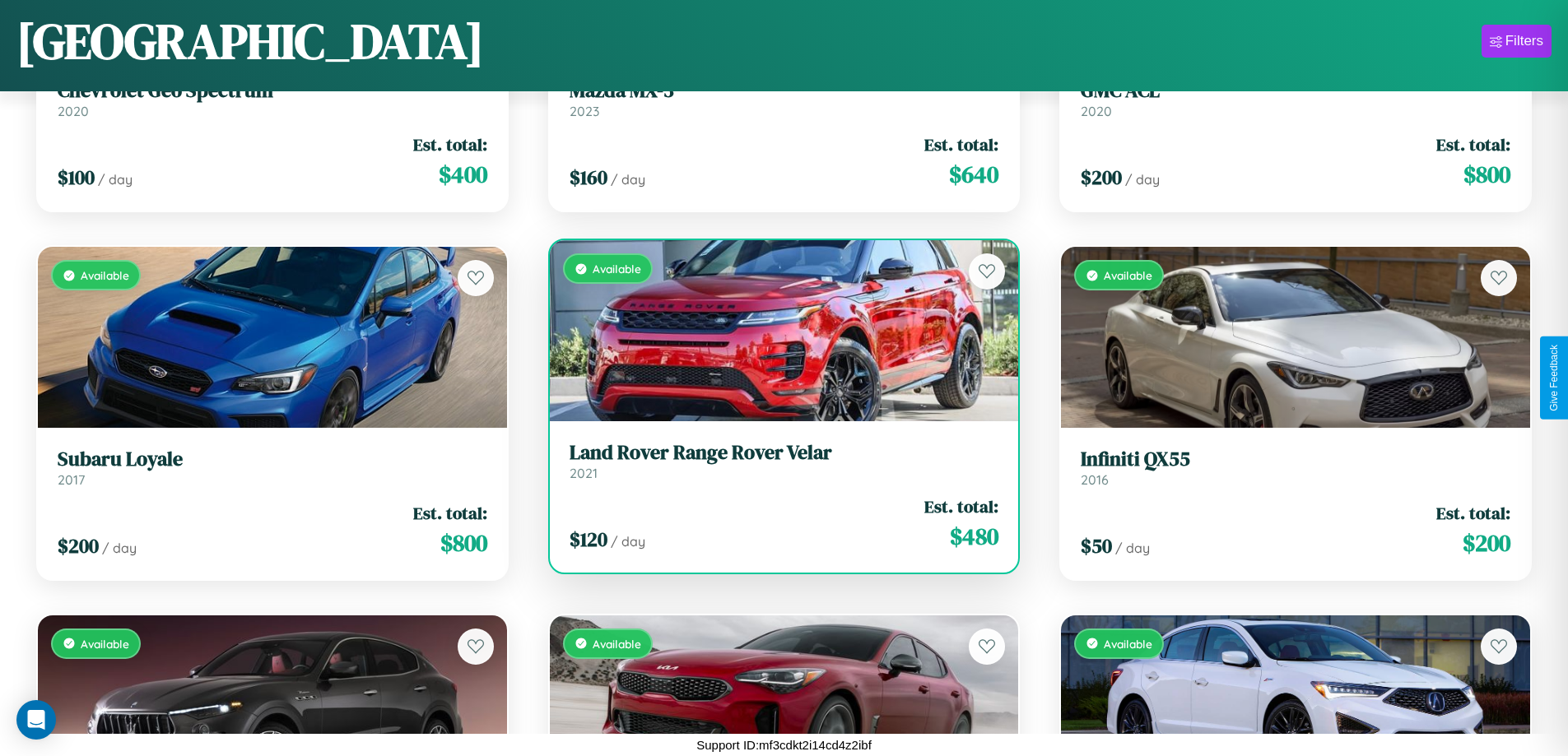
click at [777, 461] on h3 "Land Rover Range Rover Velar" at bounding box center [785, 452] width 430 height 24
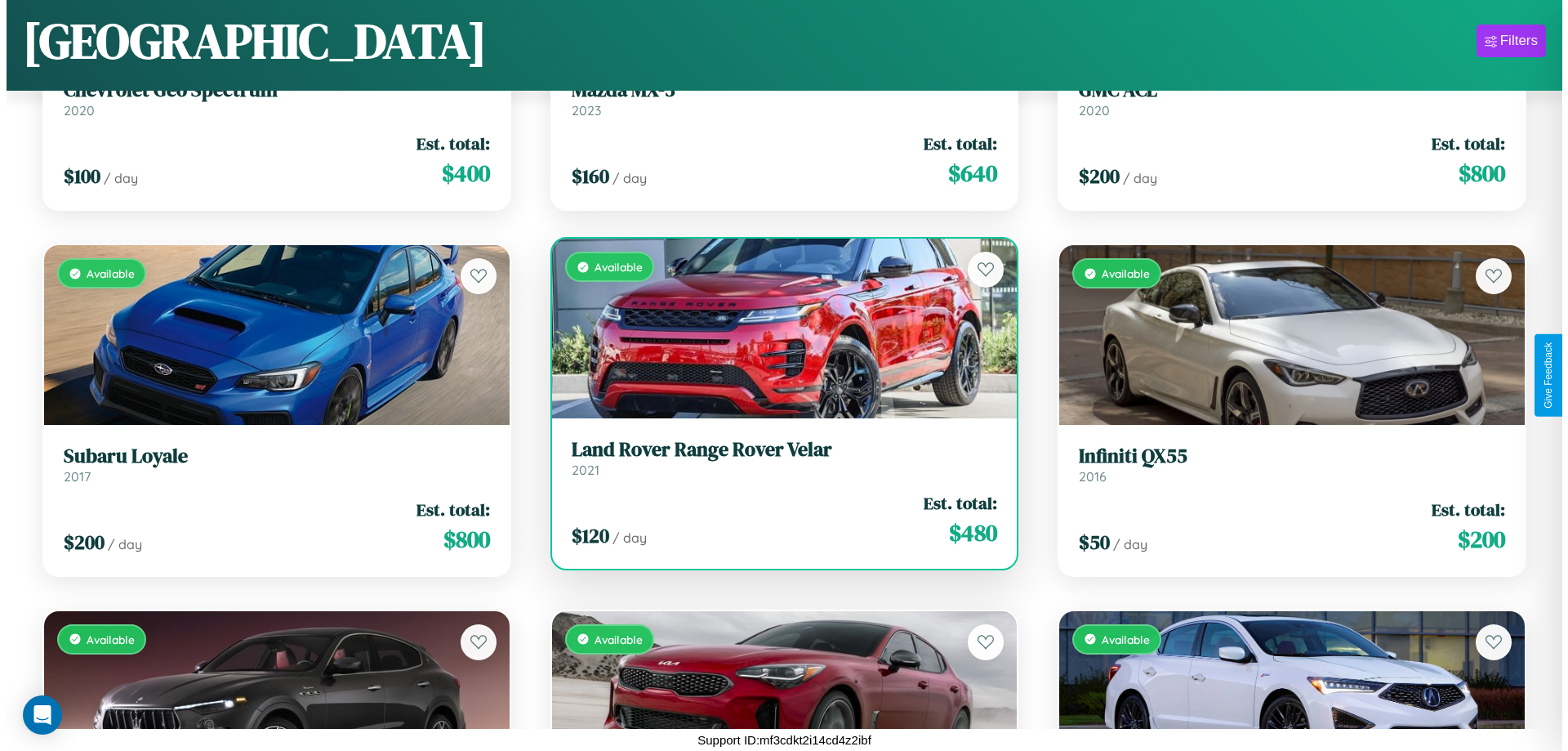
scroll to position [0, 0]
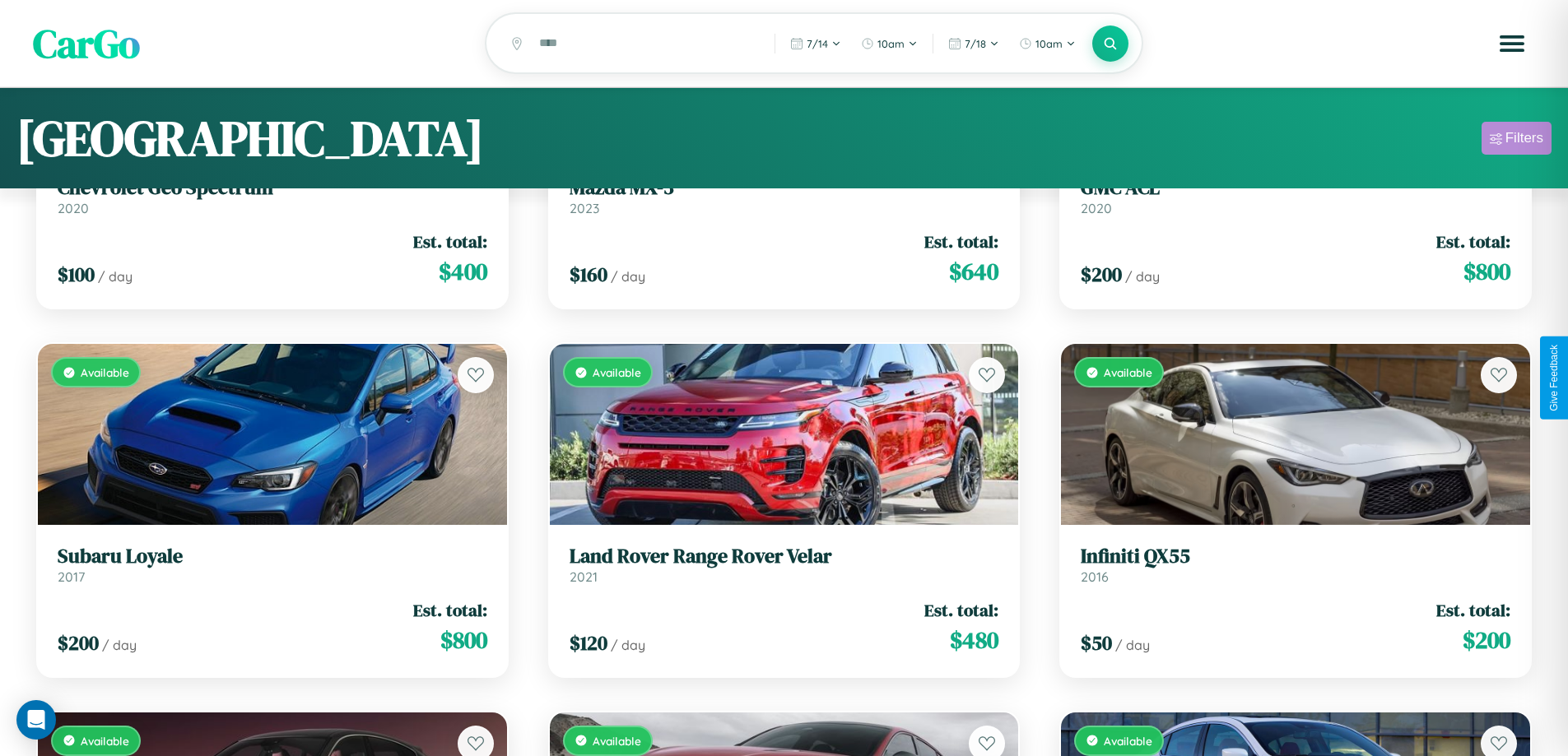
click at [1517, 141] on div "Filters" at bounding box center [1525, 138] width 38 height 16
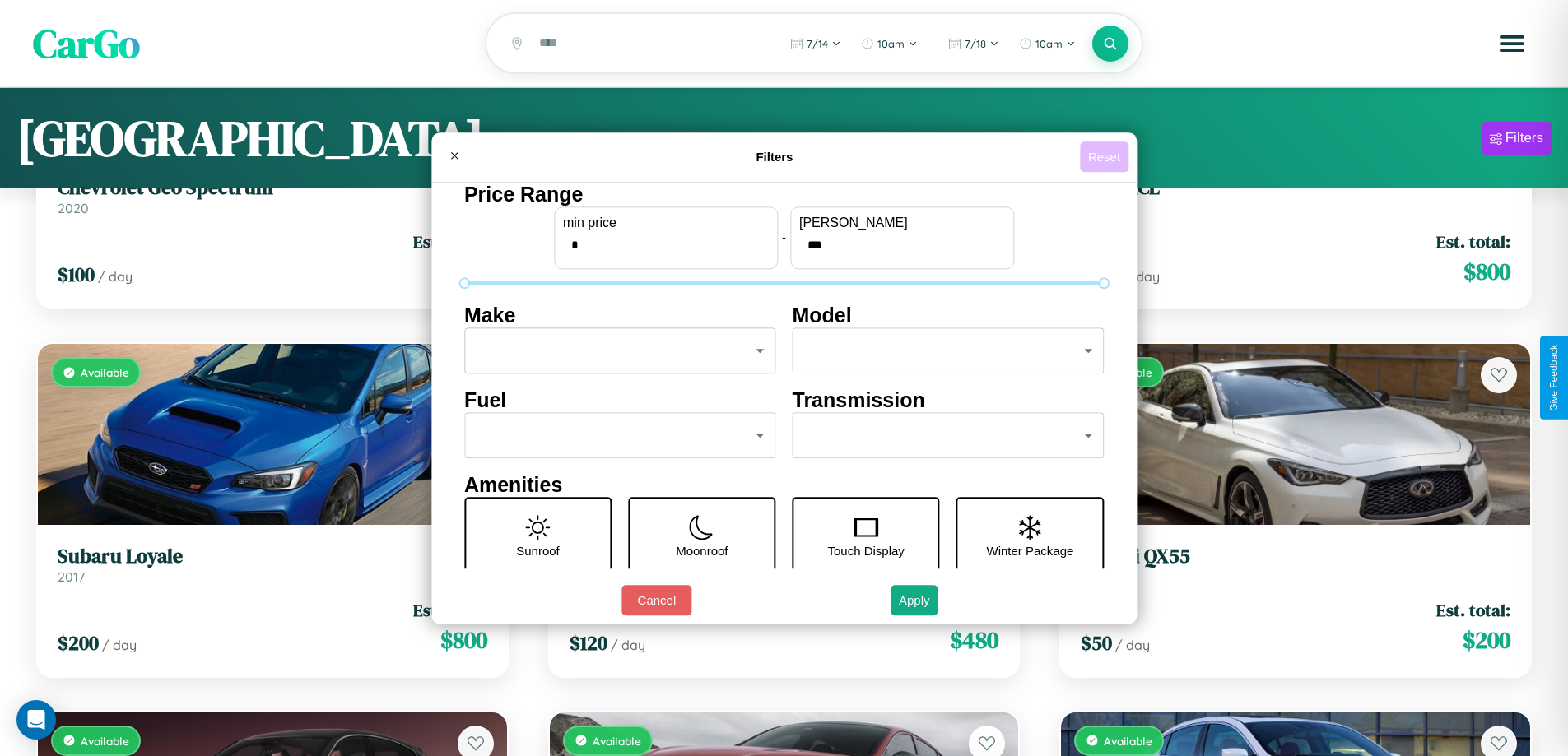
click at [1106, 157] on button "Reset" at bounding box center [1104, 157] width 48 height 30
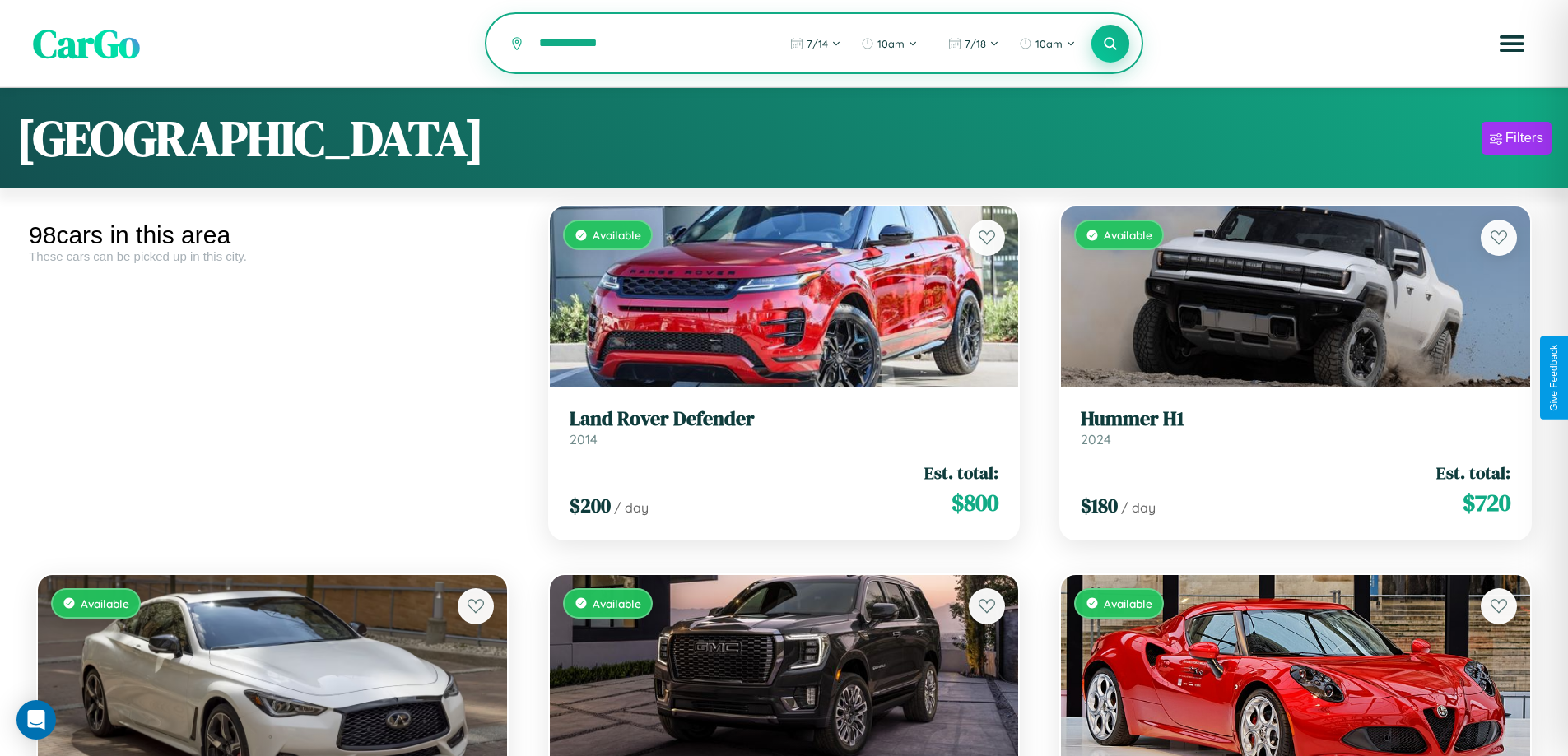
type input "**********"
click at [1111, 45] on icon at bounding box center [1111, 43] width 15 height 15
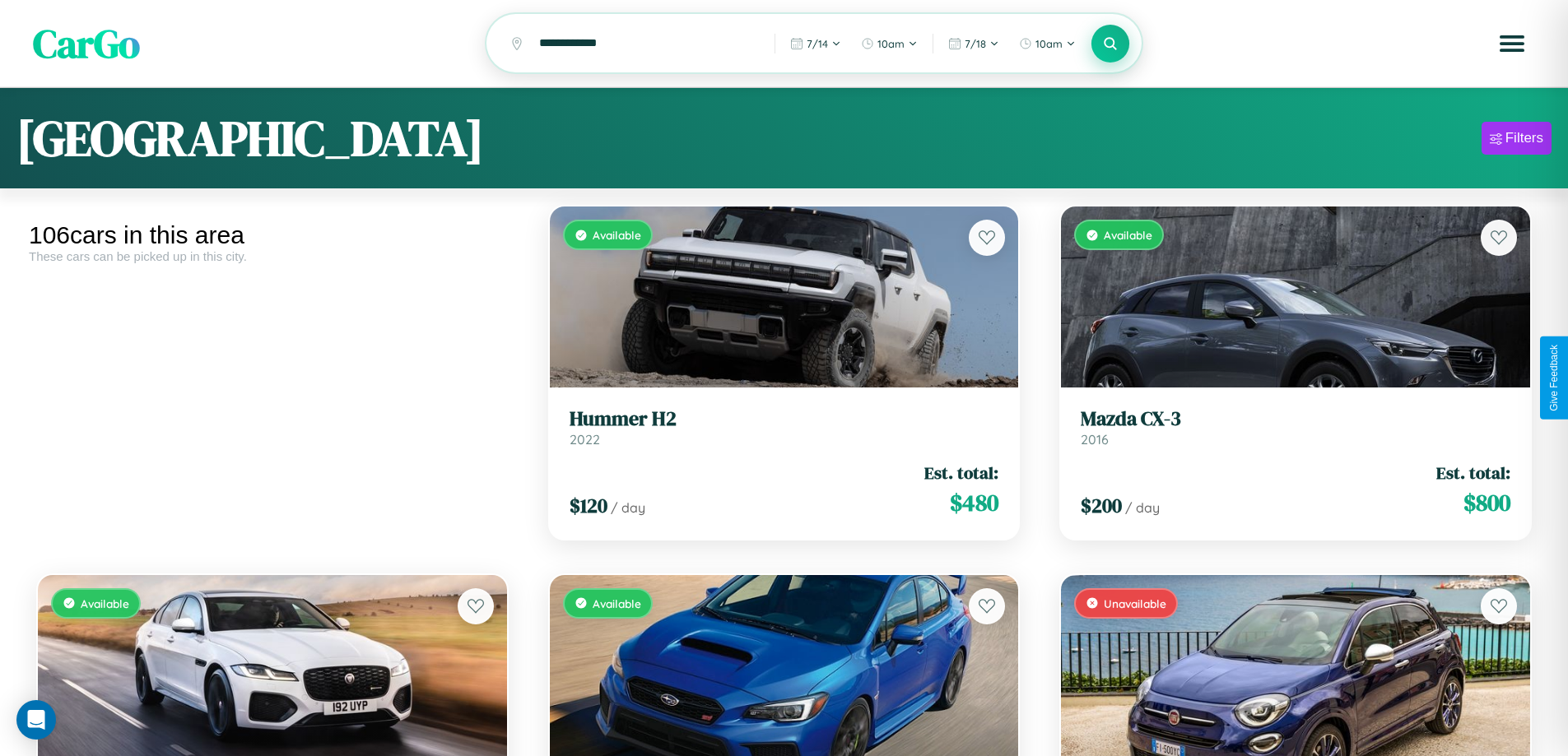
scroll to position [3180, 0]
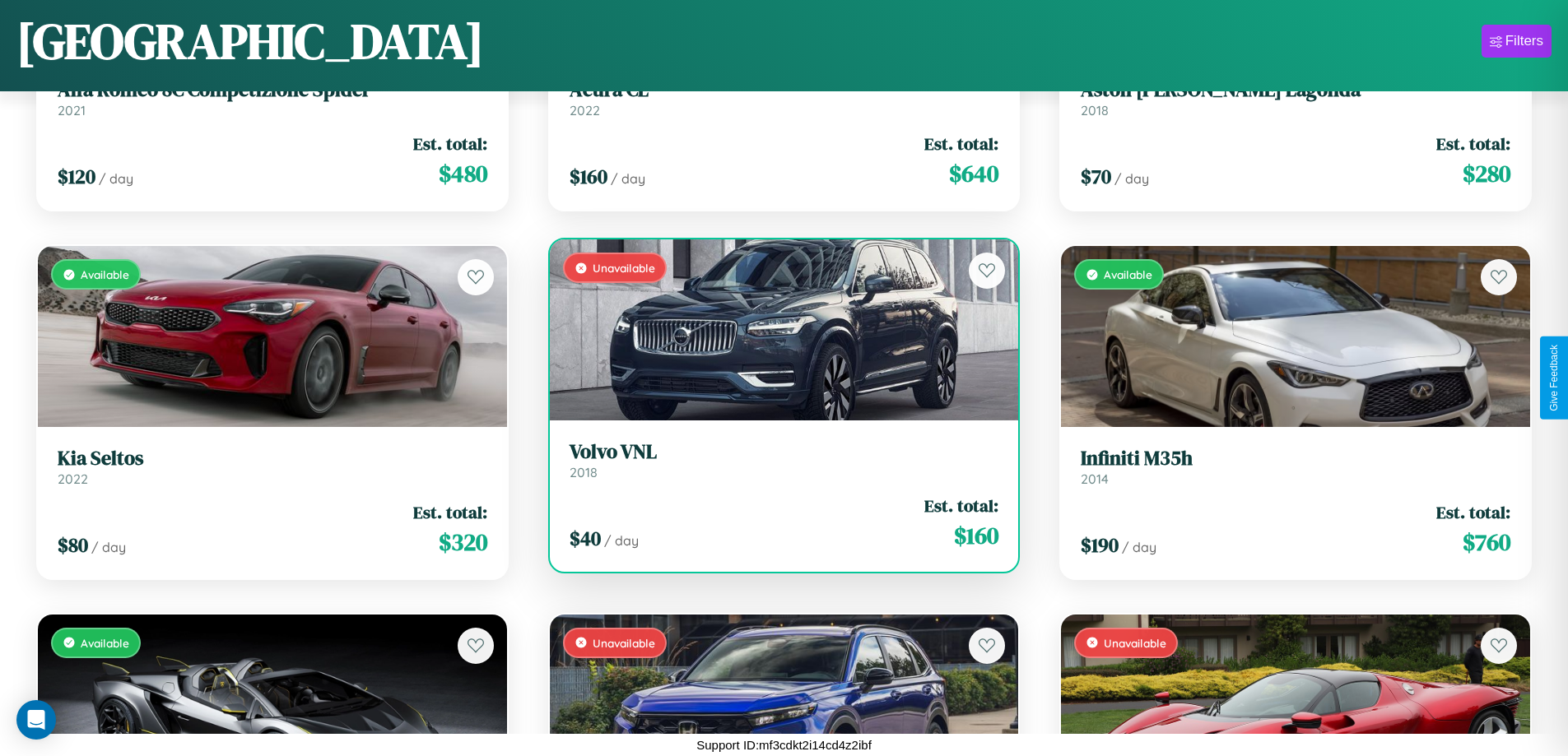
click at [777, 460] on h3 "Volvo VNL" at bounding box center [785, 451] width 430 height 24
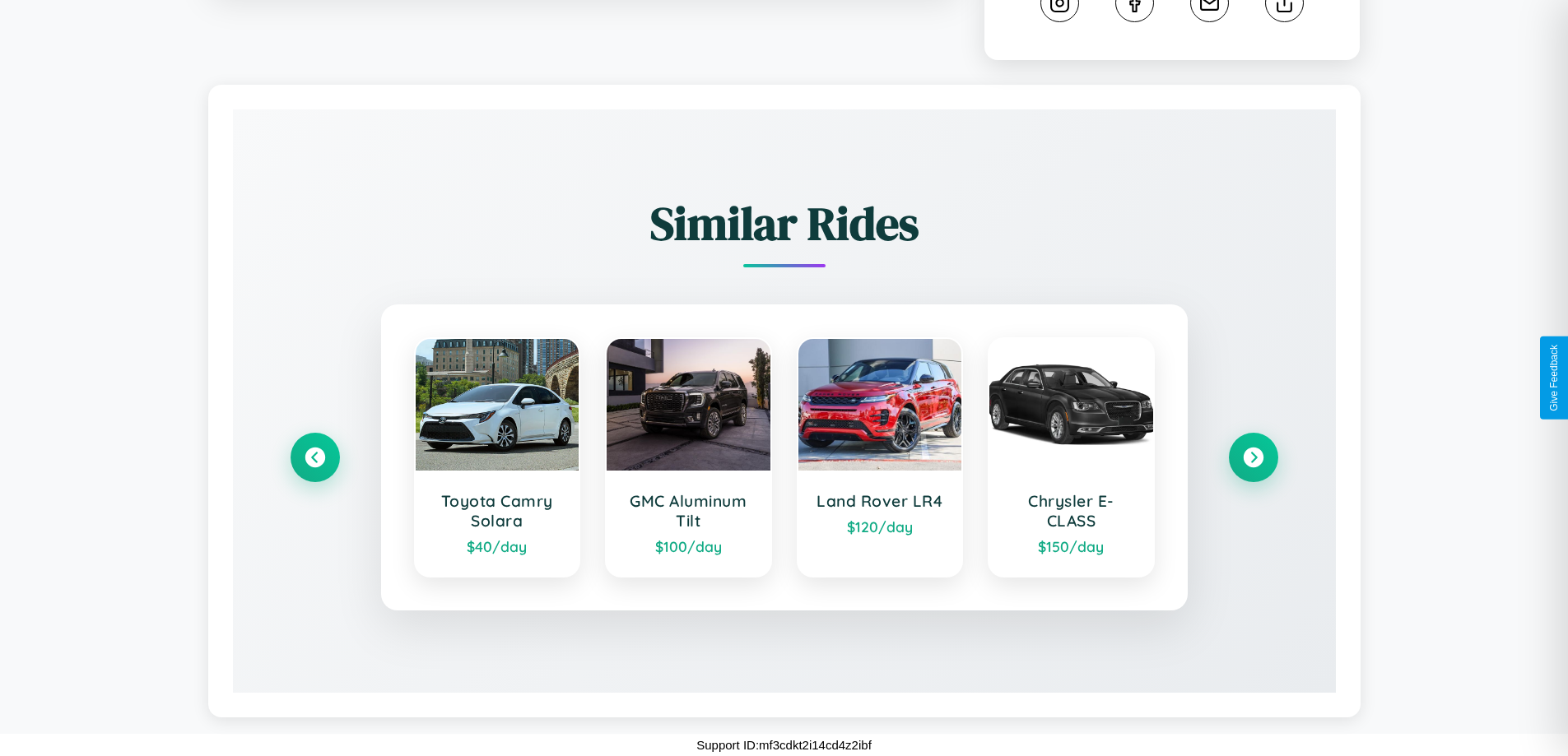
scroll to position [933, 0]
click at [1253, 458] on icon at bounding box center [1252, 457] width 22 height 22
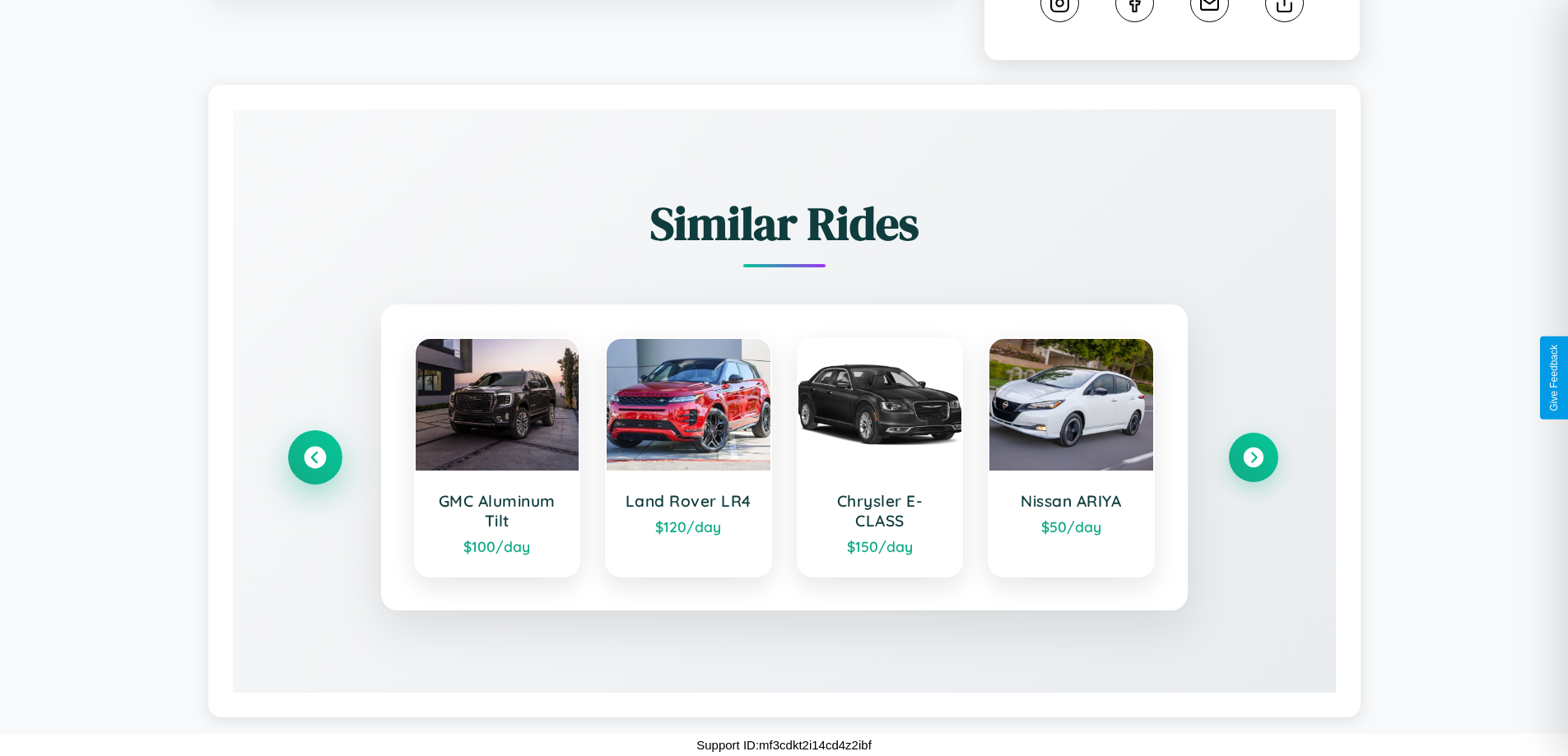
click at [315, 458] on icon at bounding box center [315, 457] width 22 height 22
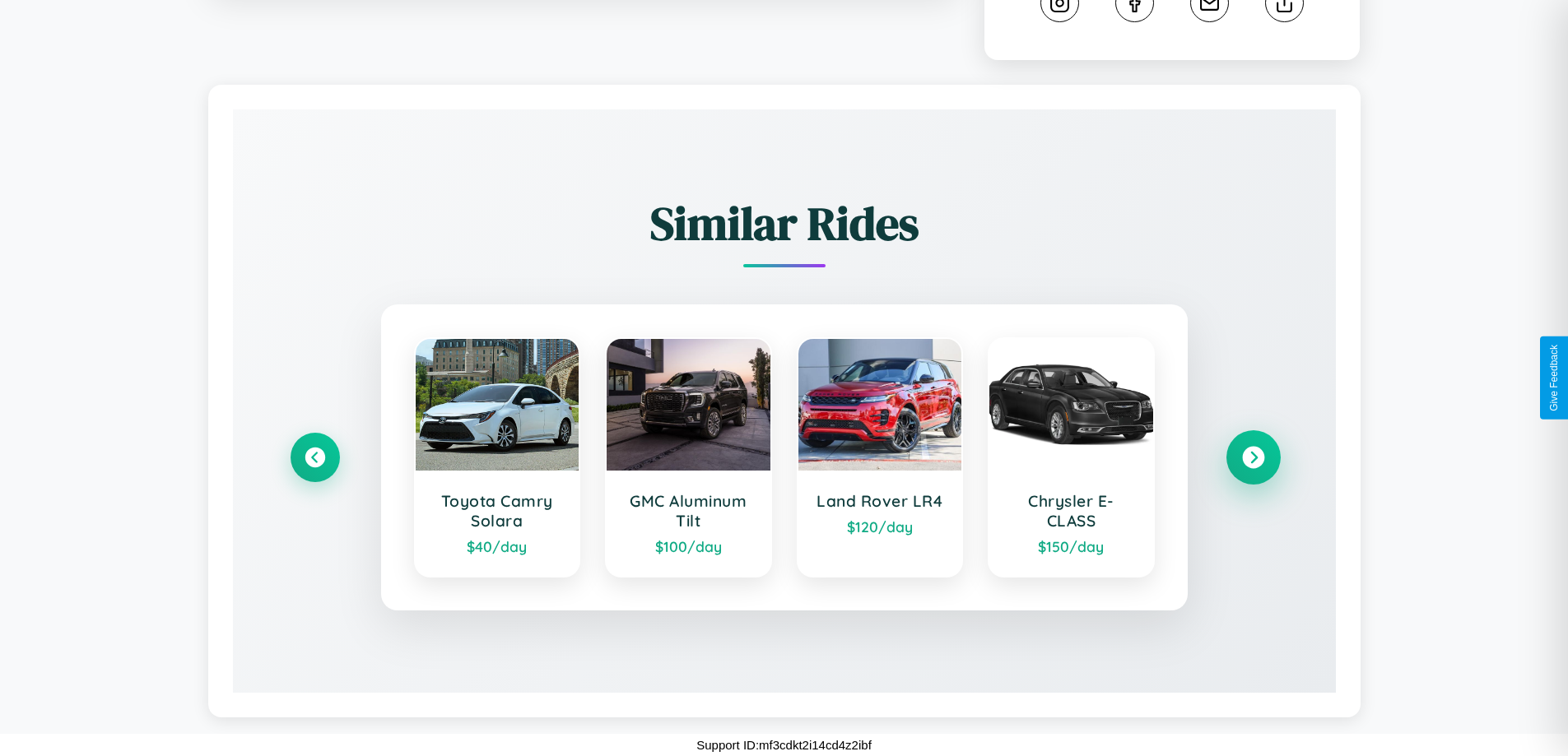
click at [1253, 458] on icon at bounding box center [1252, 457] width 22 height 22
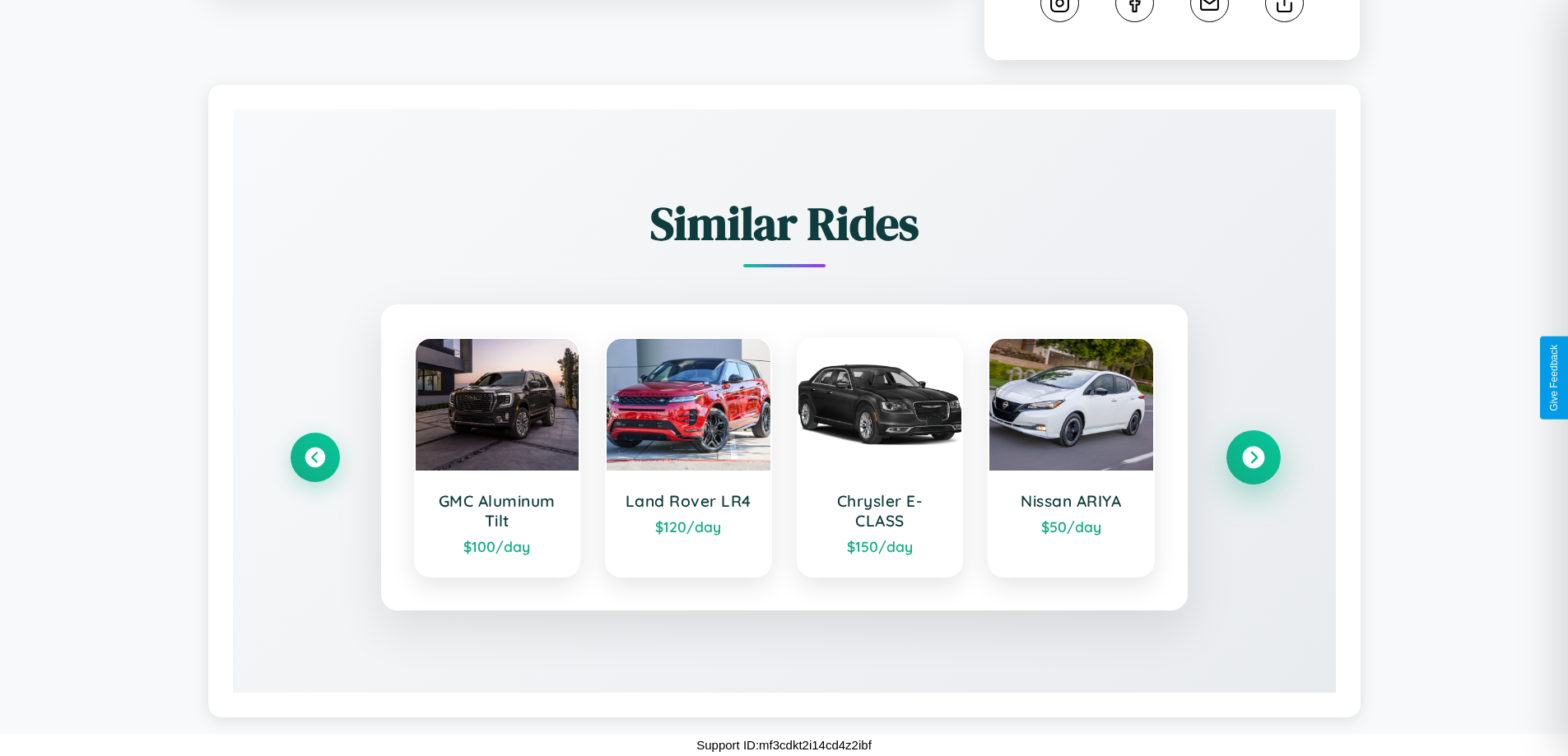
click at [1253, 458] on icon at bounding box center [1252, 457] width 22 height 22
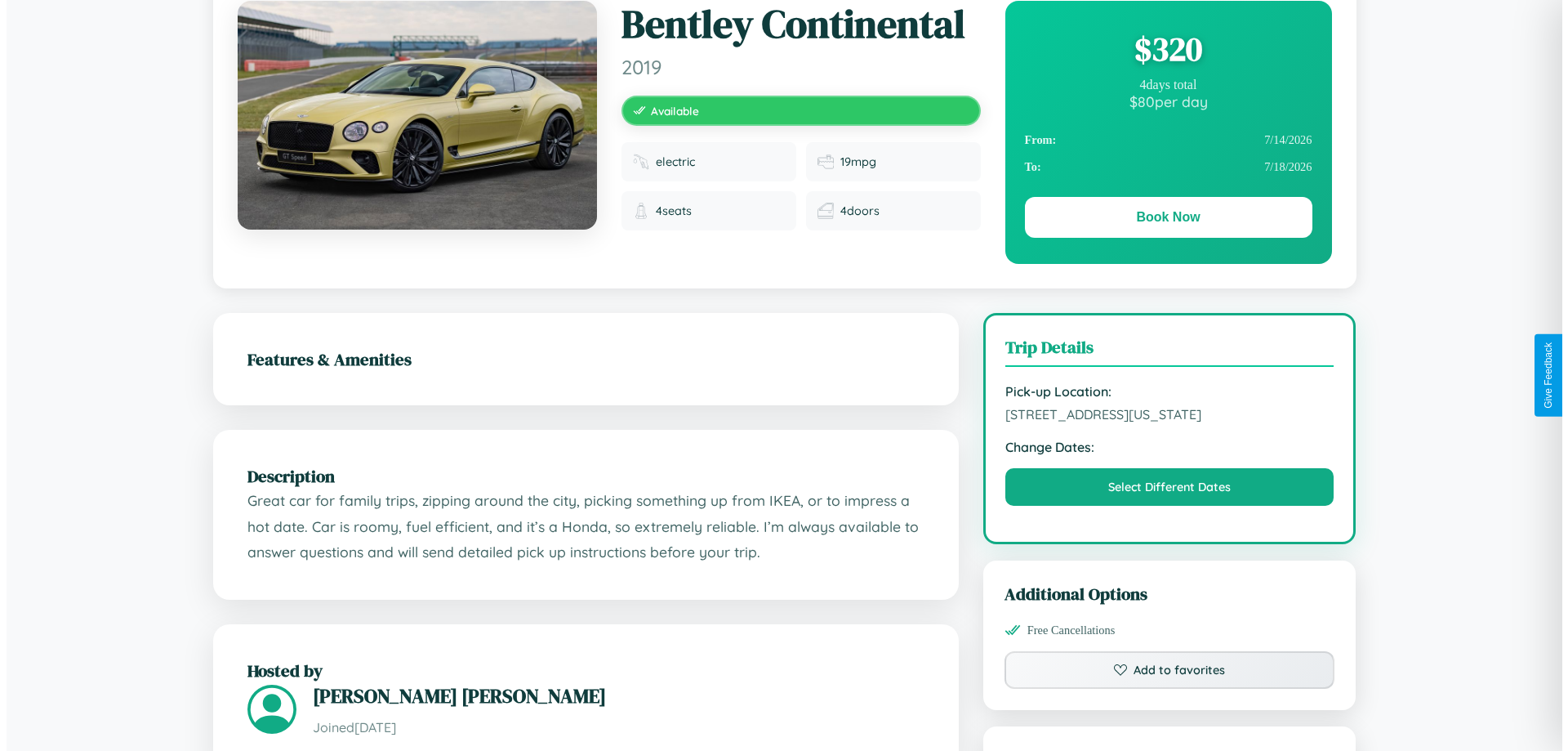
scroll to position [0, 0]
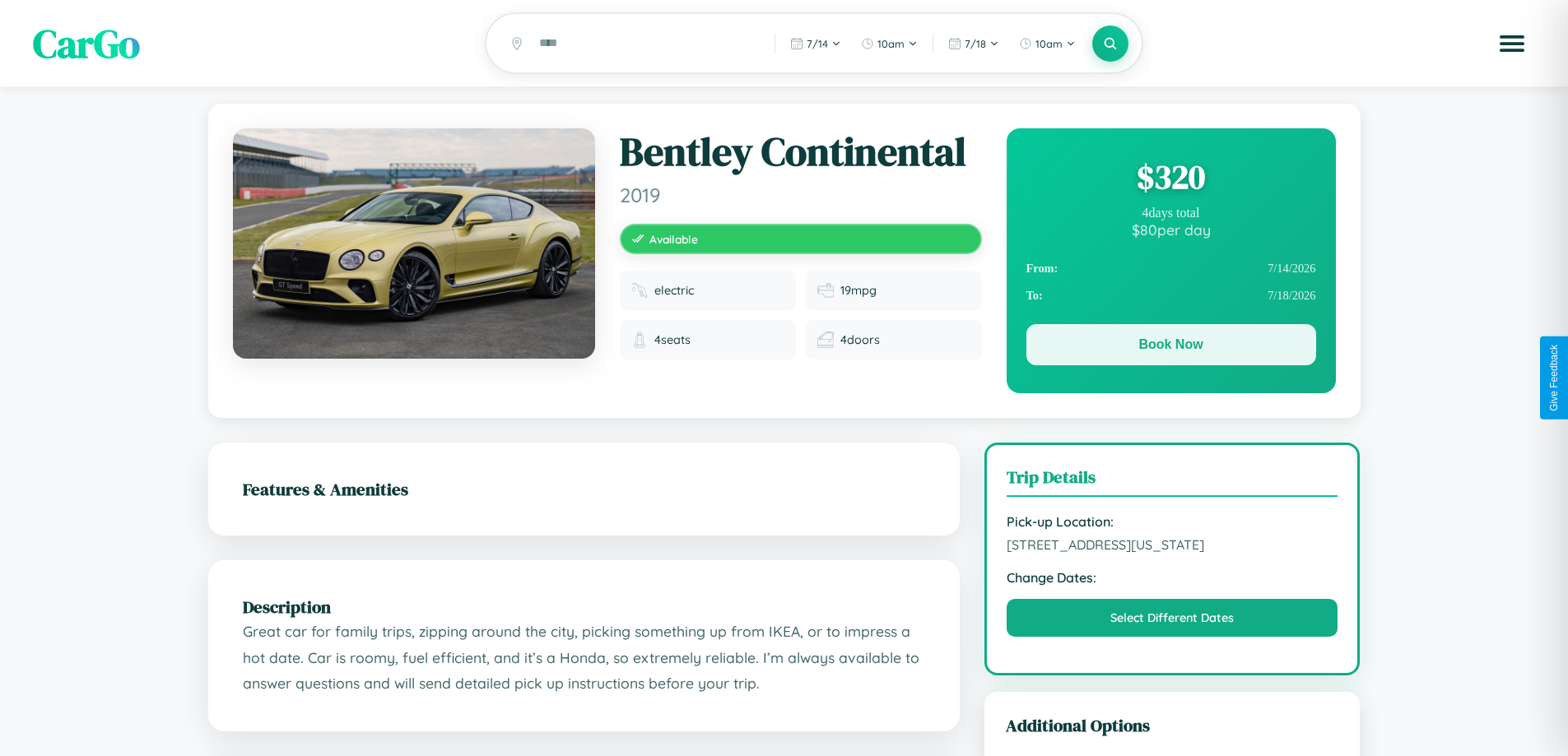
click at [1171, 349] on button "Book Now" at bounding box center [1171, 344] width 290 height 41
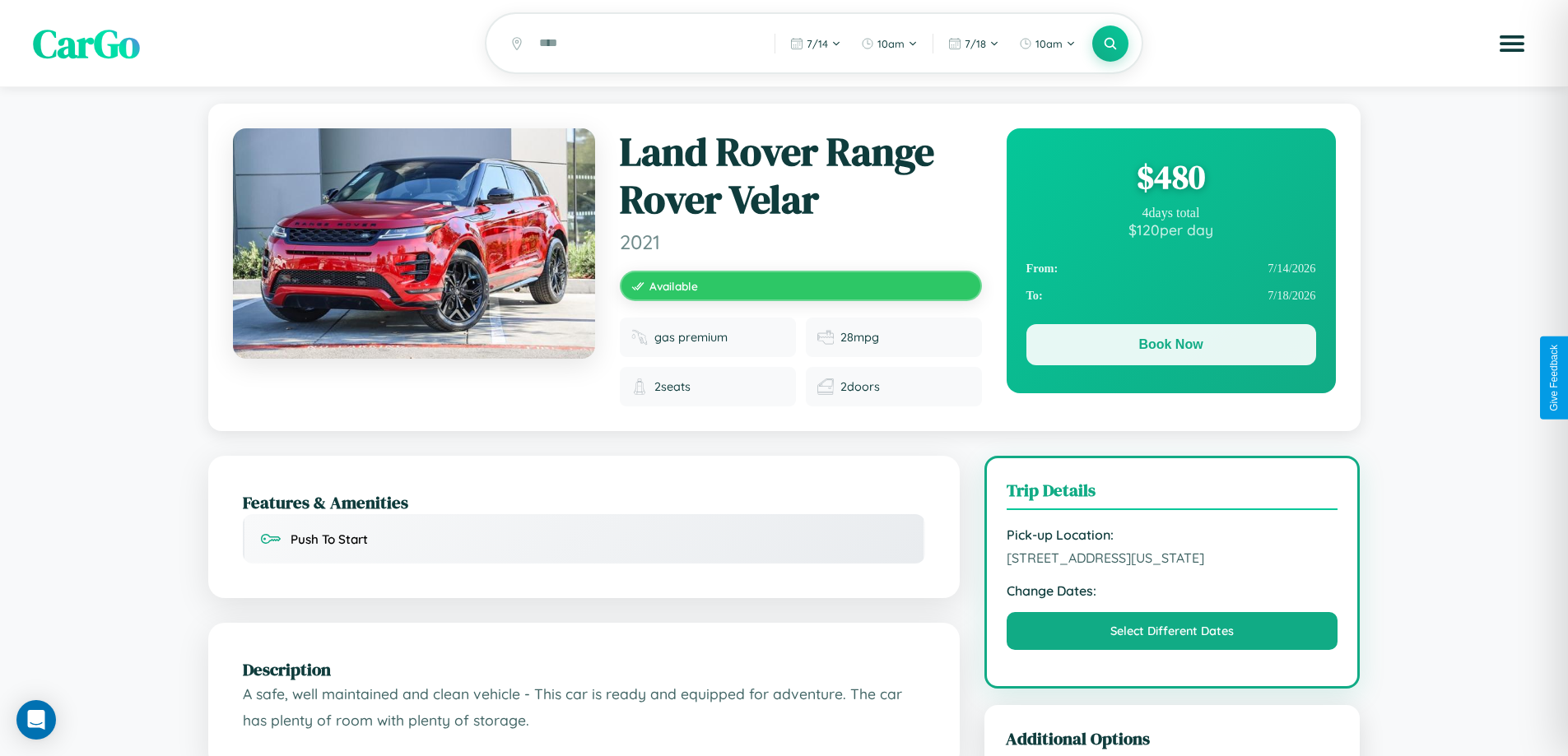
click at [1171, 348] on button "Book Now" at bounding box center [1171, 344] width 290 height 41
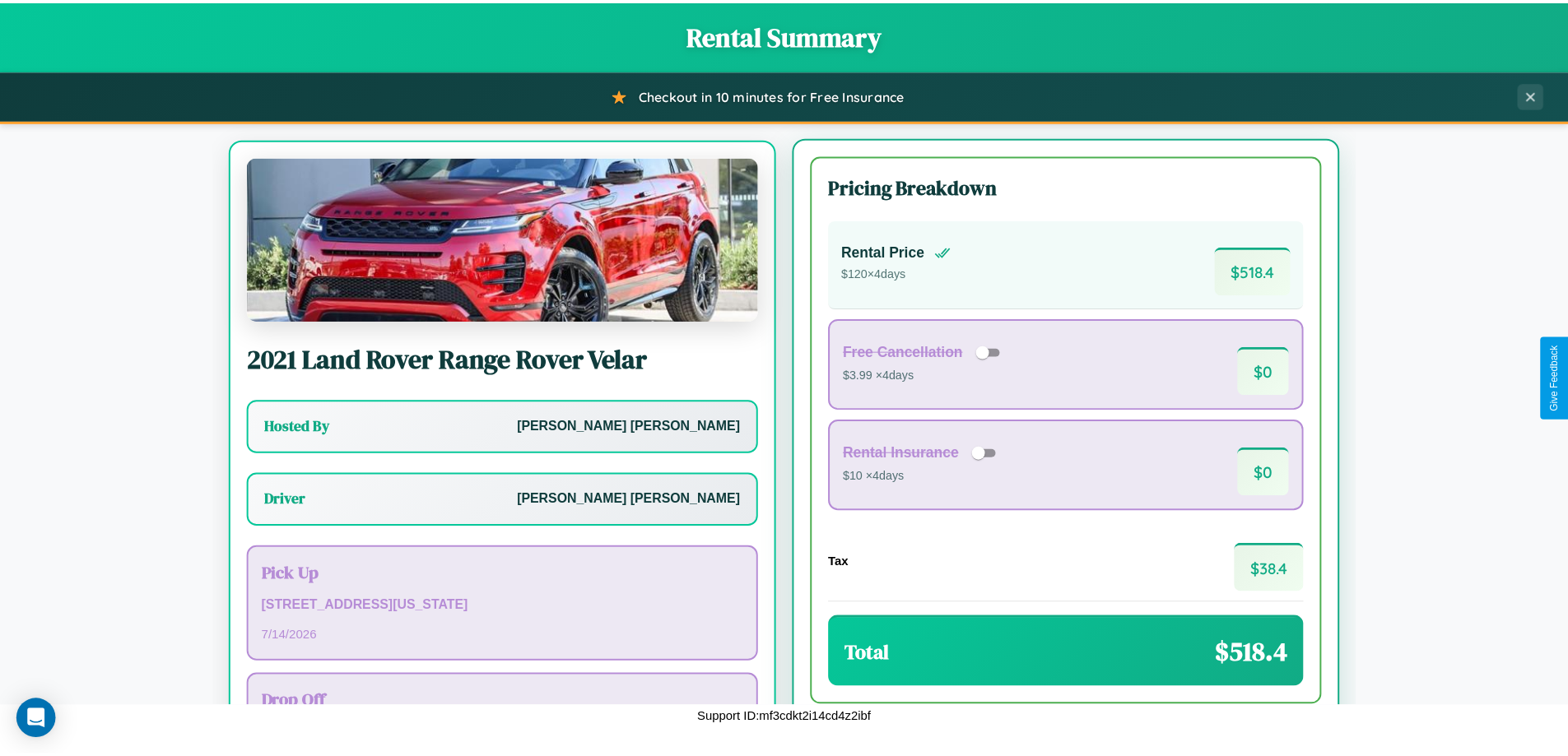
scroll to position [77, 0]
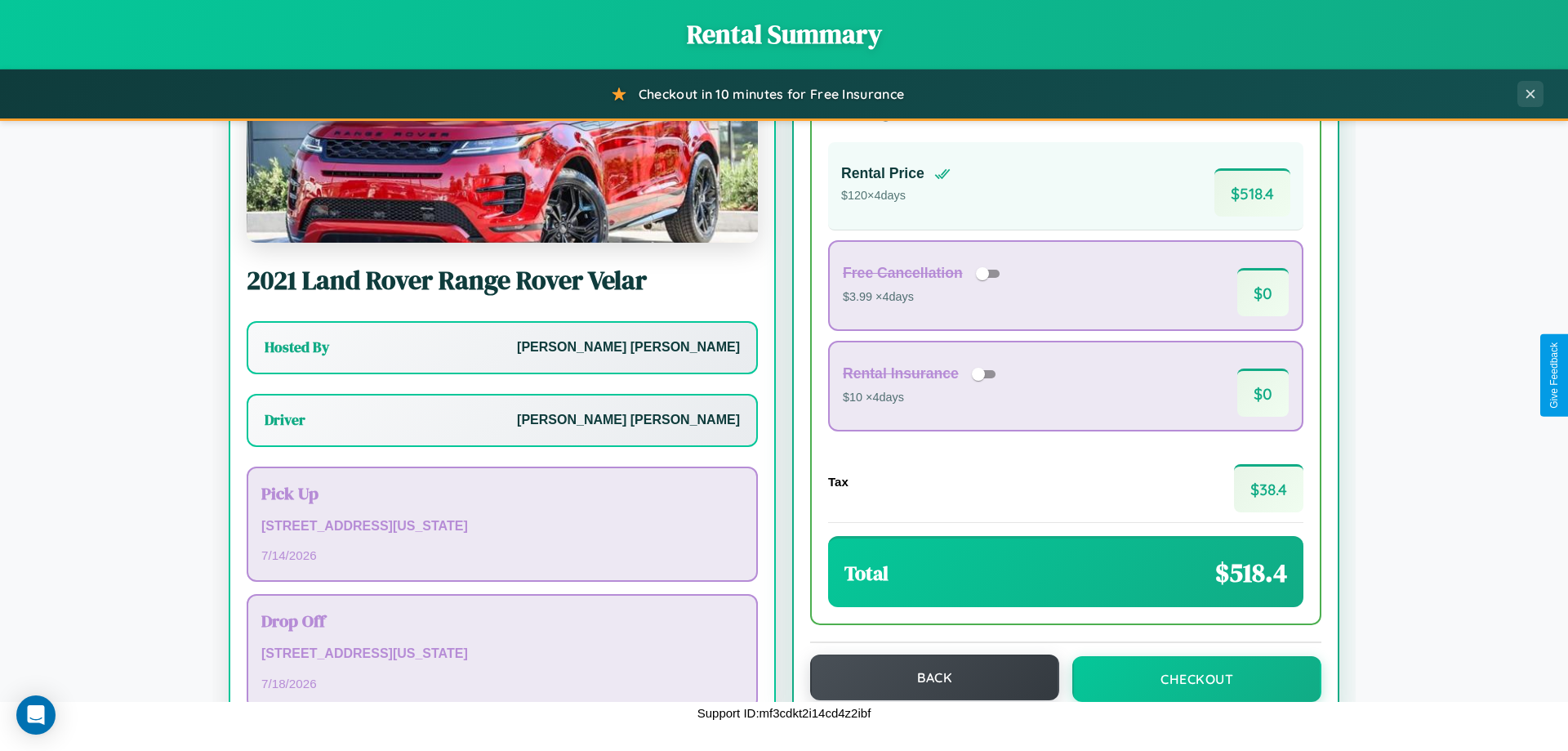
click at [927, 678] on button "Back" at bounding box center [934, 677] width 249 height 46
